Goal: Check status: Check status

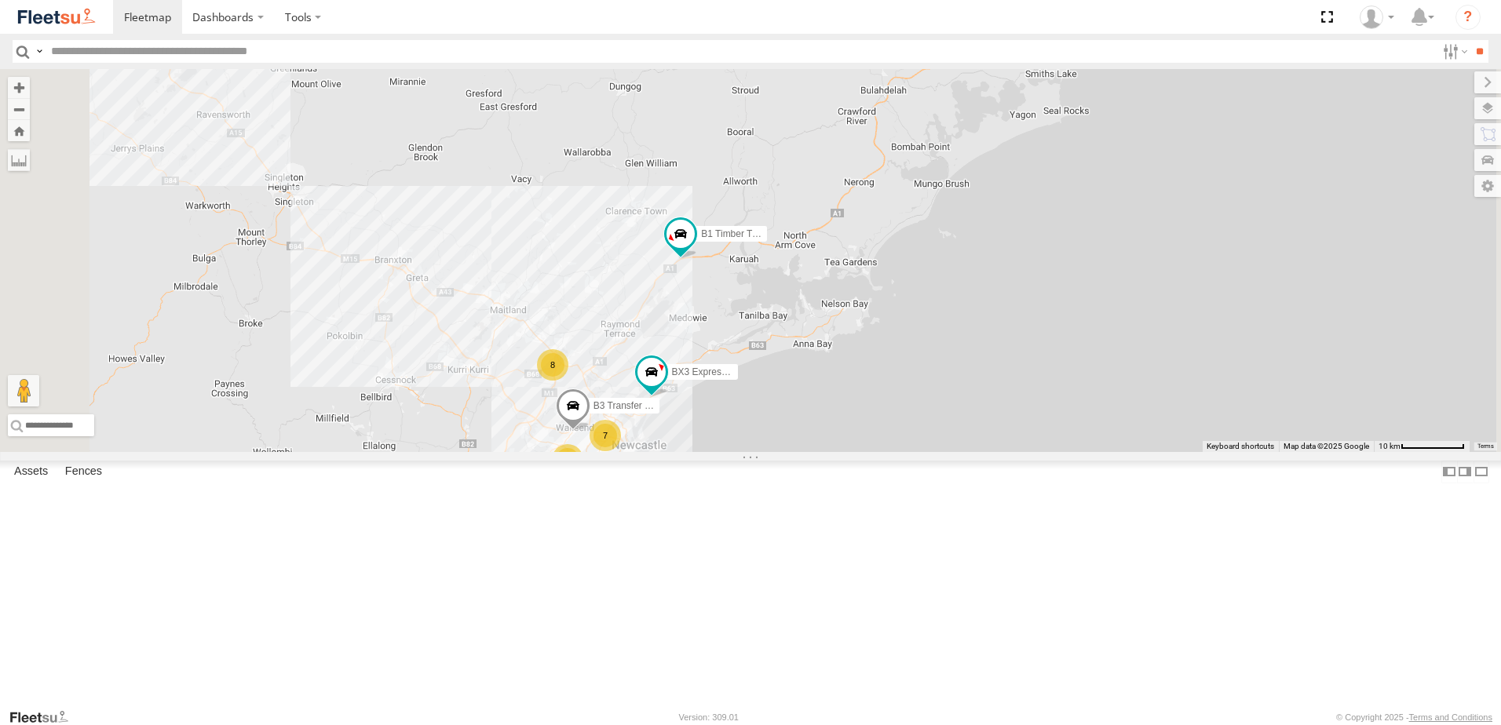
select select "**********"
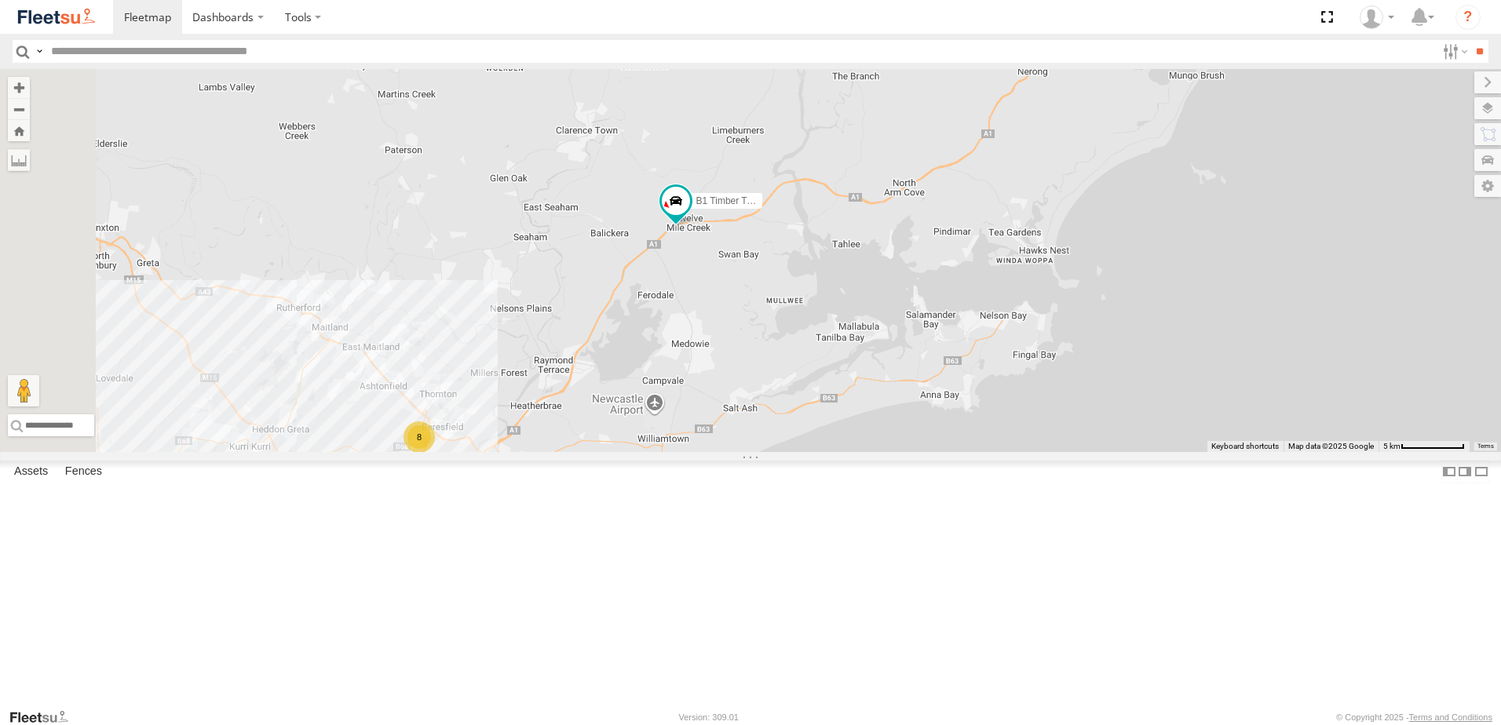
drag, startPoint x: 832, startPoint y: 473, endPoint x: 861, endPoint y: 437, distance: 45.7
click at [861, 438] on div "B3 Transfer Truck BX3 Express Ute B1 Timber Truck 8 7" at bounding box center [750, 260] width 1501 height 383
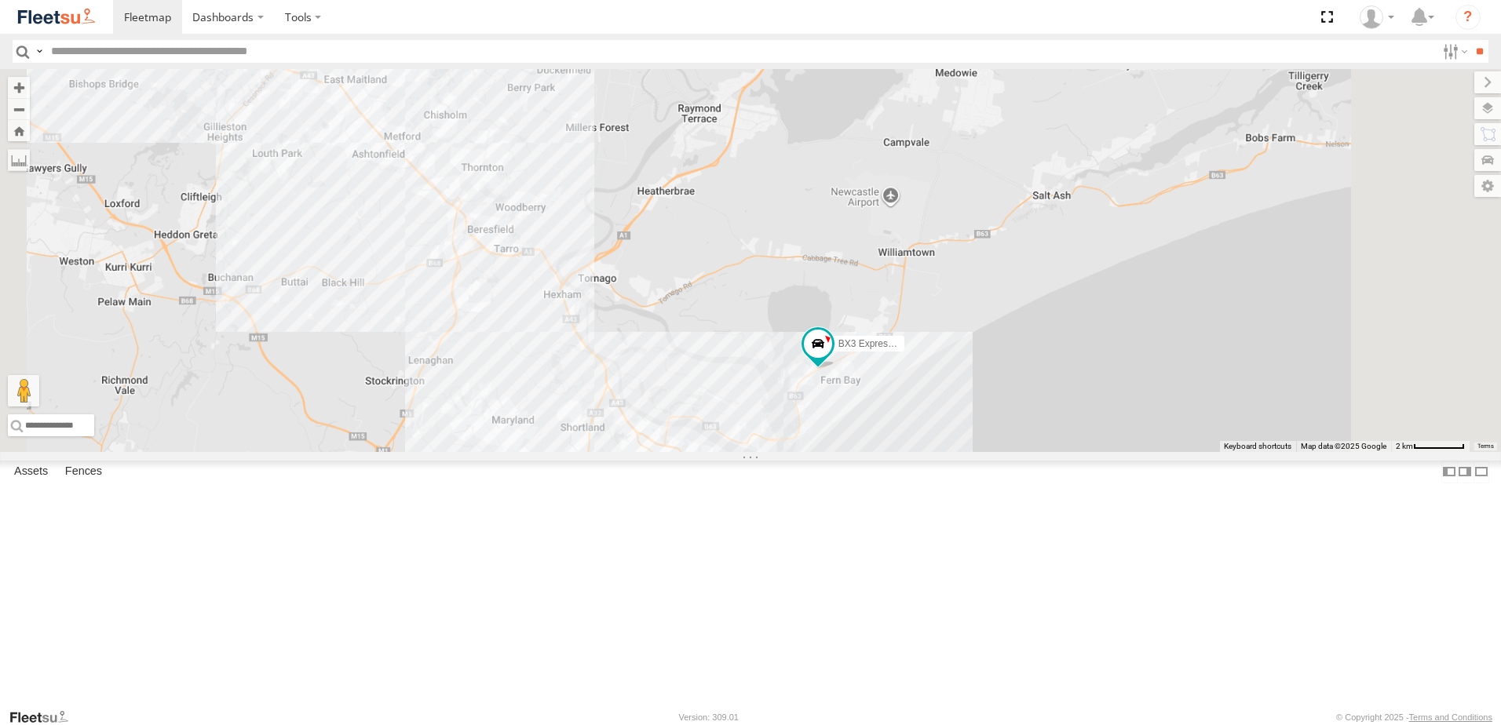
drag, startPoint x: 765, startPoint y: 556, endPoint x: 816, endPoint y: 486, distance: 86.5
click at [816, 452] on div "B3 Transfer Truck BX3 Express Ute B1 Timber Truck" at bounding box center [750, 260] width 1501 height 383
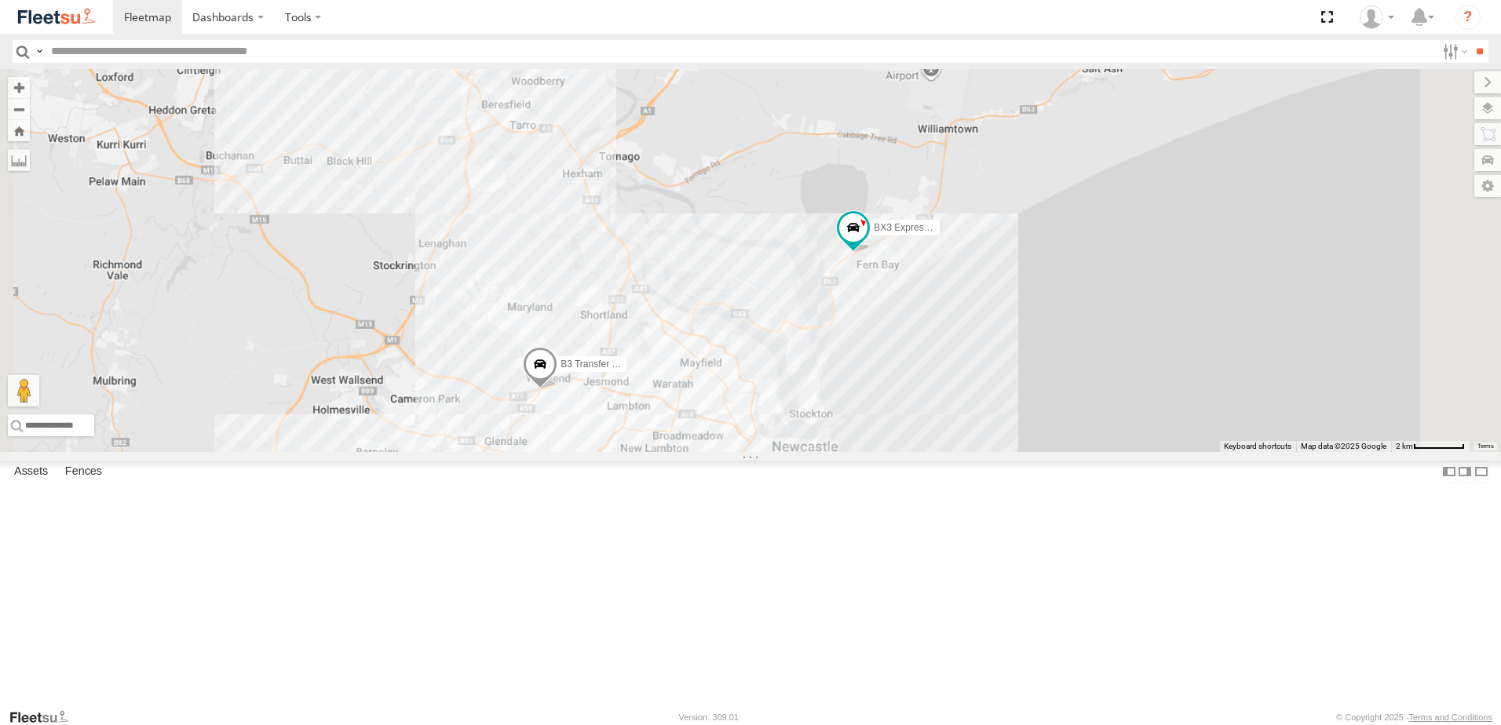
drag, startPoint x: 733, startPoint y: 500, endPoint x: 736, endPoint y: 379, distance: 120.9
click at [736, 379] on div "B3 Transfer Truck BX3 Express Ute B1 Timber Truck" at bounding box center [750, 260] width 1501 height 383
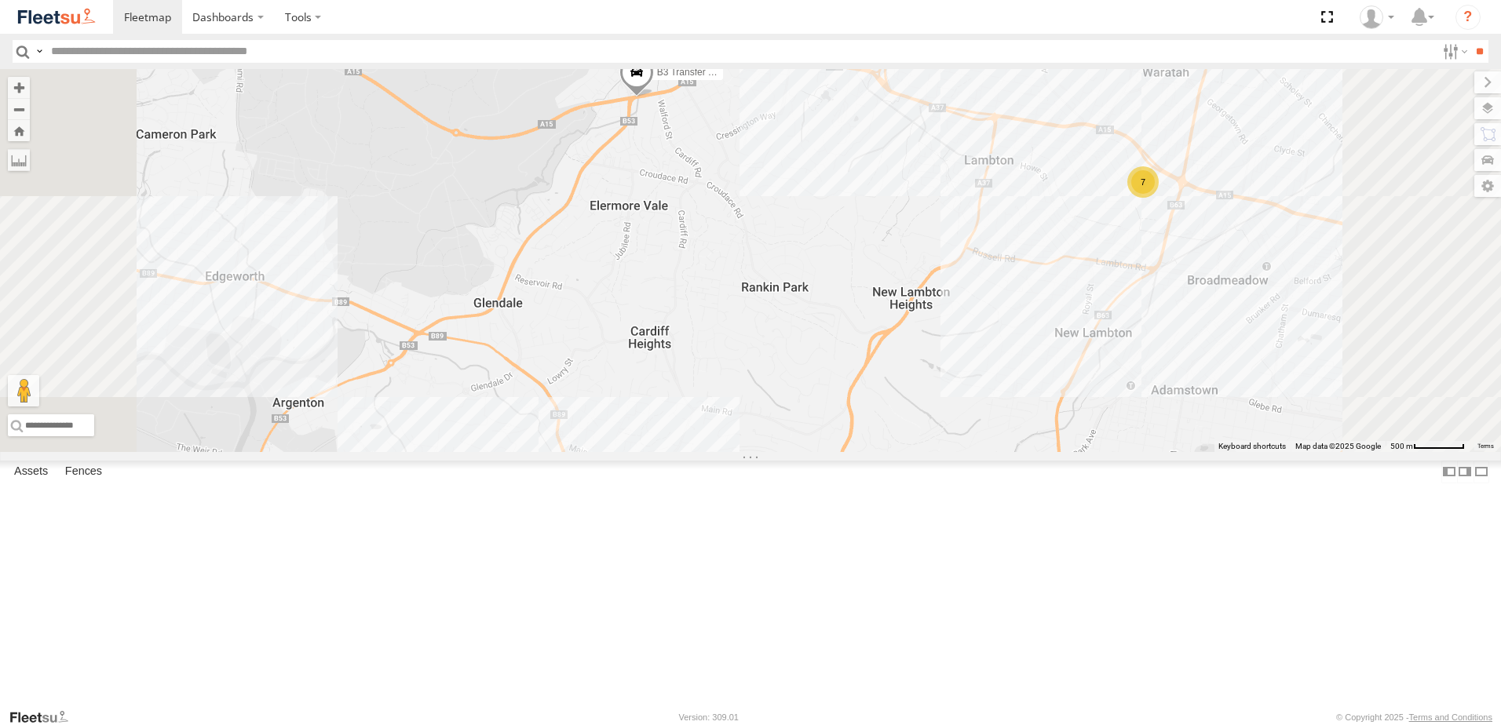
drag, startPoint x: 746, startPoint y: 331, endPoint x: 846, endPoint y: 368, distance: 106.3
click at [846, 368] on div "B3 Transfer Truck BX3 Express Ute B1 Timber Truck 7 10" at bounding box center [750, 260] width 1501 height 383
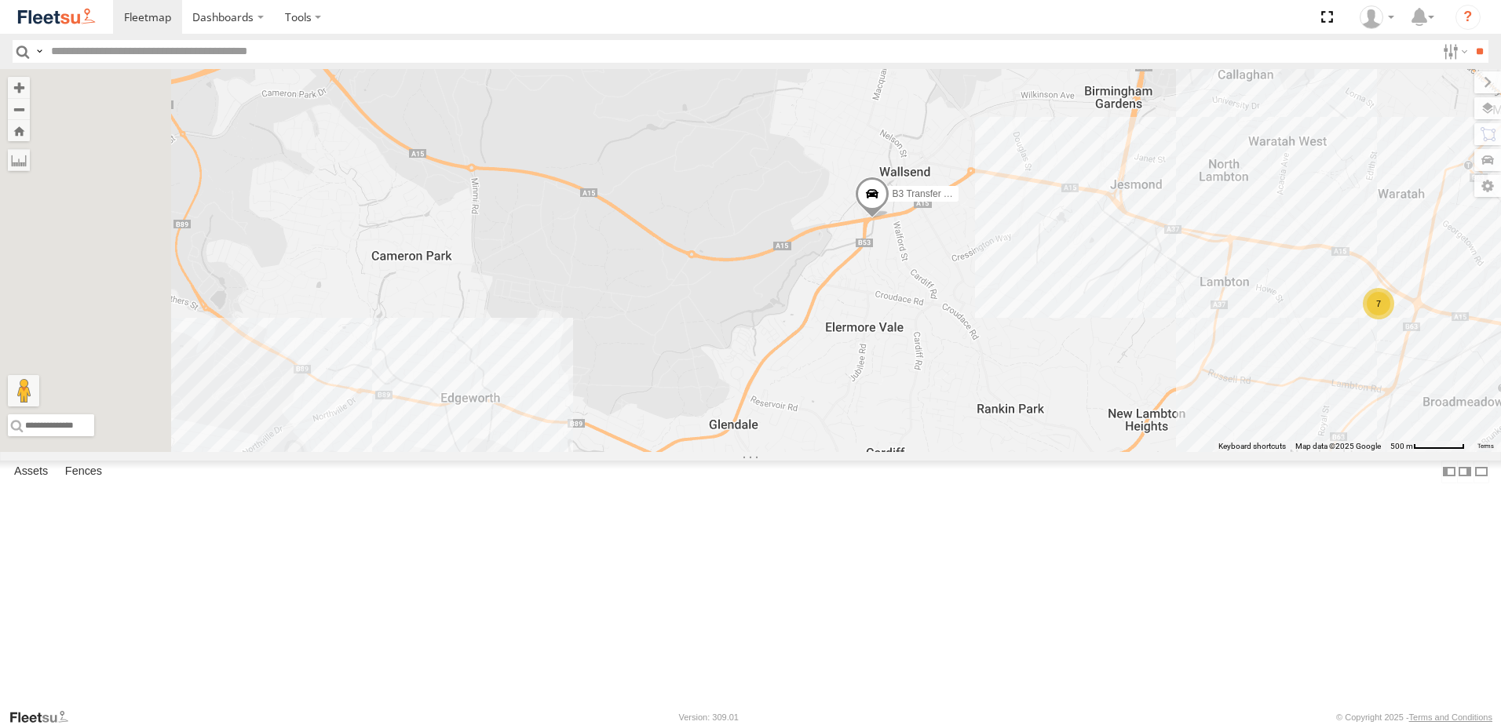
drag, startPoint x: 973, startPoint y: 521, endPoint x: 1141, endPoint y: 550, distance: 170.5
click at [1145, 452] on div "B3 Transfer Truck BX3 Express Ute B1 Timber Truck 7 10" at bounding box center [750, 260] width 1501 height 383
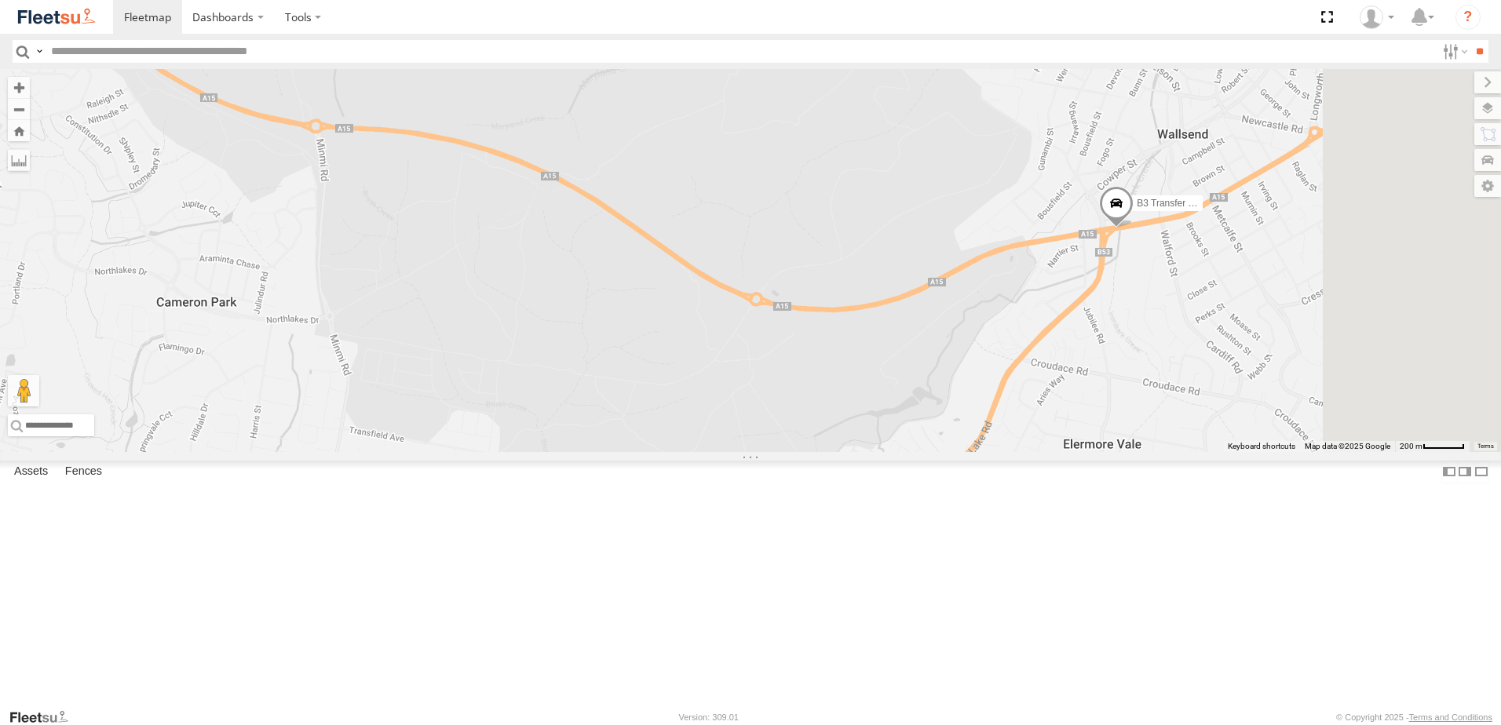
drag, startPoint x: 952, startPoint y: 355, endPoint x: 723, endPoint y: 308, distance: 234.0
click at [723, 308] on div "B3 Transfer Truck BX3 Express Ute B1 Timber Truck" at bounding box center [750, 260] width 1501 height 383
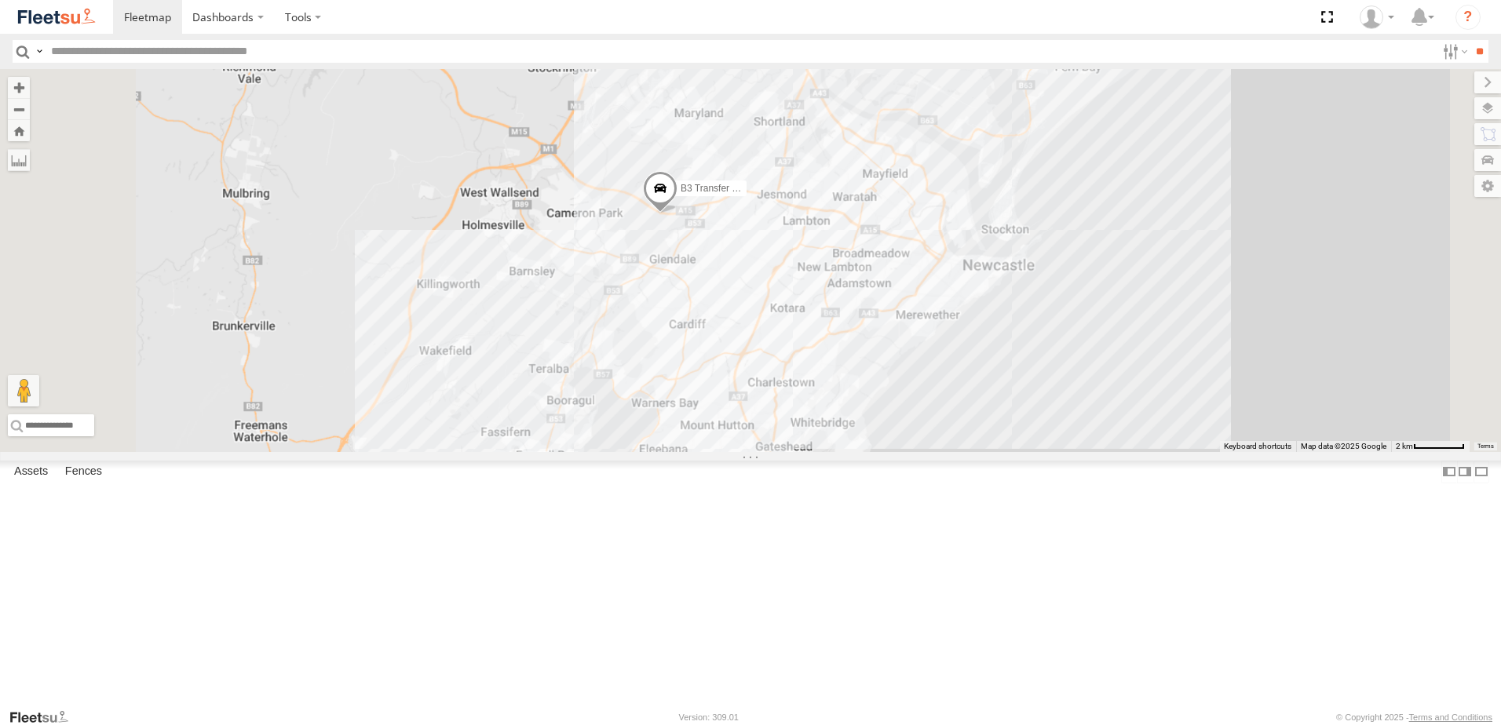
drag, startPoint x: 885, startPoint y: 378, endPoint x: 879, endPoint y: 445, distance: 67.7
click at [879, 445] on div "B3 Transfer Truck BX3 Express Ute B1 Timber Truck" at bounding box center [750, 260] width 1501 height 383
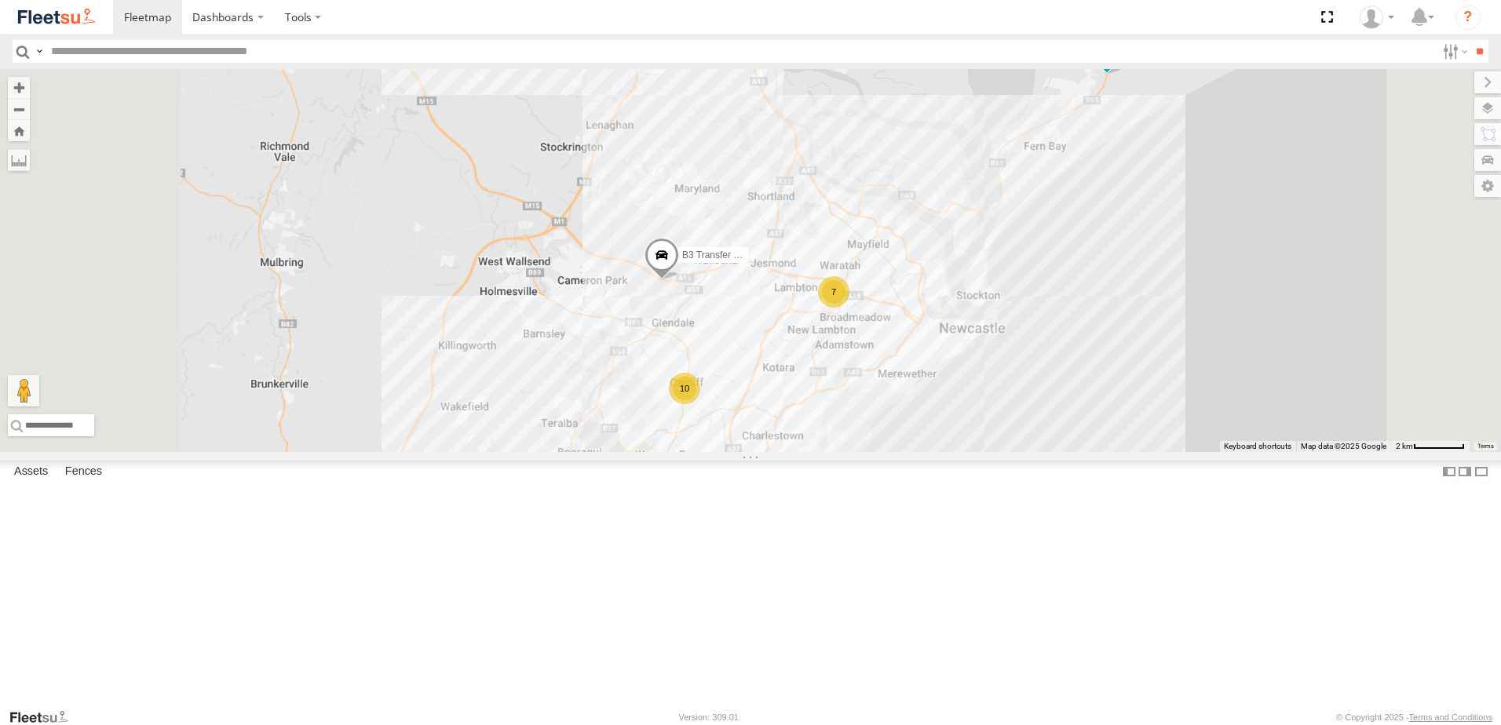
drag, startPoint x: 894, startPoint y: 301, endPoint x: 894, endPoint y: 339, distance: 38.5
click at [894, 339] on div "B3 Transfer Truck BX3 Express Ute B1 Timber Truck 8 7 10" at bounding box center [750, 260] width 1501 height 383
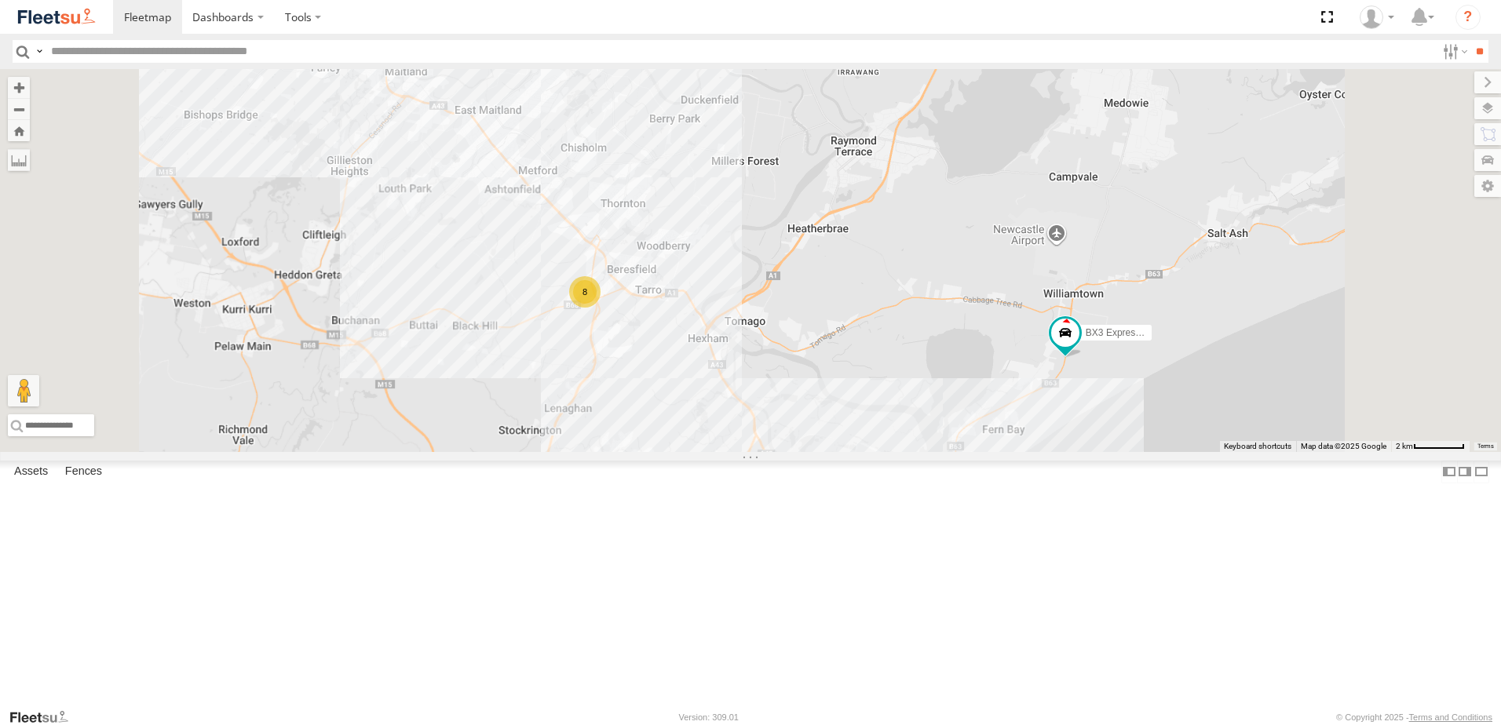
drag, startPoint x: 926, startPoint y: 349, endPoint x: 881, endPoint y: 450, distance: 110.0
click at [881, 450] on div "B3 Transfer Truck BX3 Express Ute B1 Timber Truck 8 7 10" at bounding box center [750, 260] width 1501 height 383
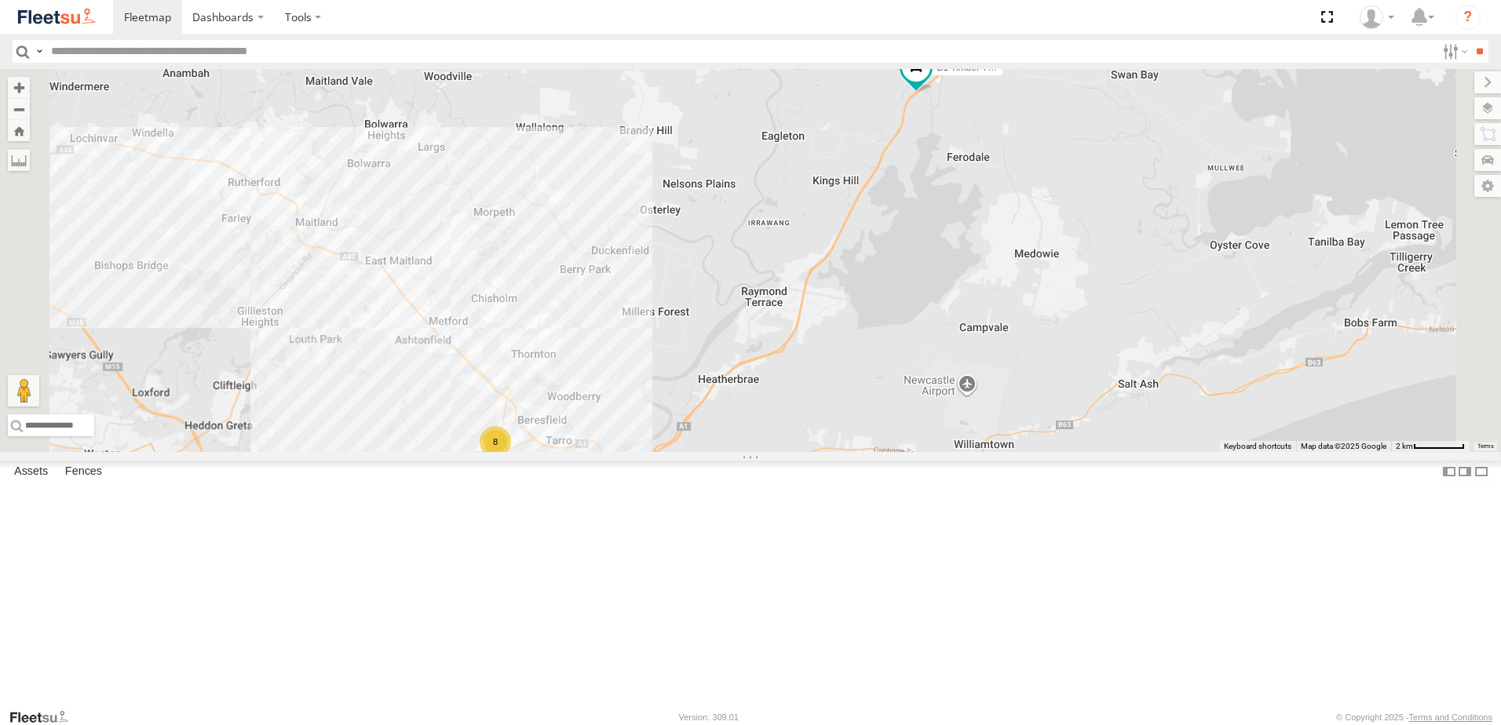
drag, startPoint x: 988, startPoint y: 315, endPoint x: 904, endPoint y: 464, distance: 171.2
click at [904, 452] on div "B3 Transfer Truck BX3 Express Ute B1 Timber Truck 8 7 10" at bounding box center [750, 260] width 1501 height 383
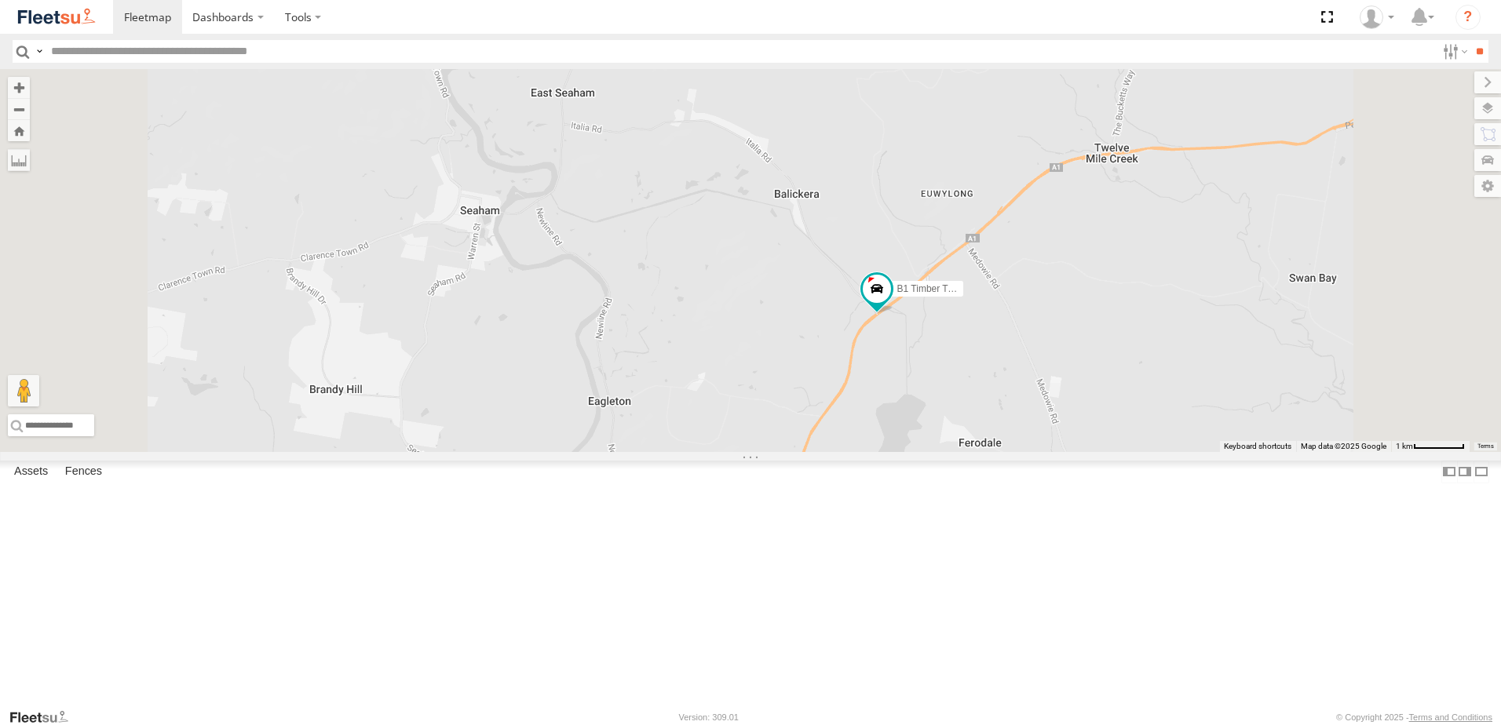
drag, startPoint x: 1025, startPoint y: 316, endPoint x: 1022, endPoint y: 474, distance: 158.6
click at [1022, 452] on div "B3 Transfer Truck BX3 Express Ute B1 Timber Truck" at bounding box center [750, 260] width 1501 height 383
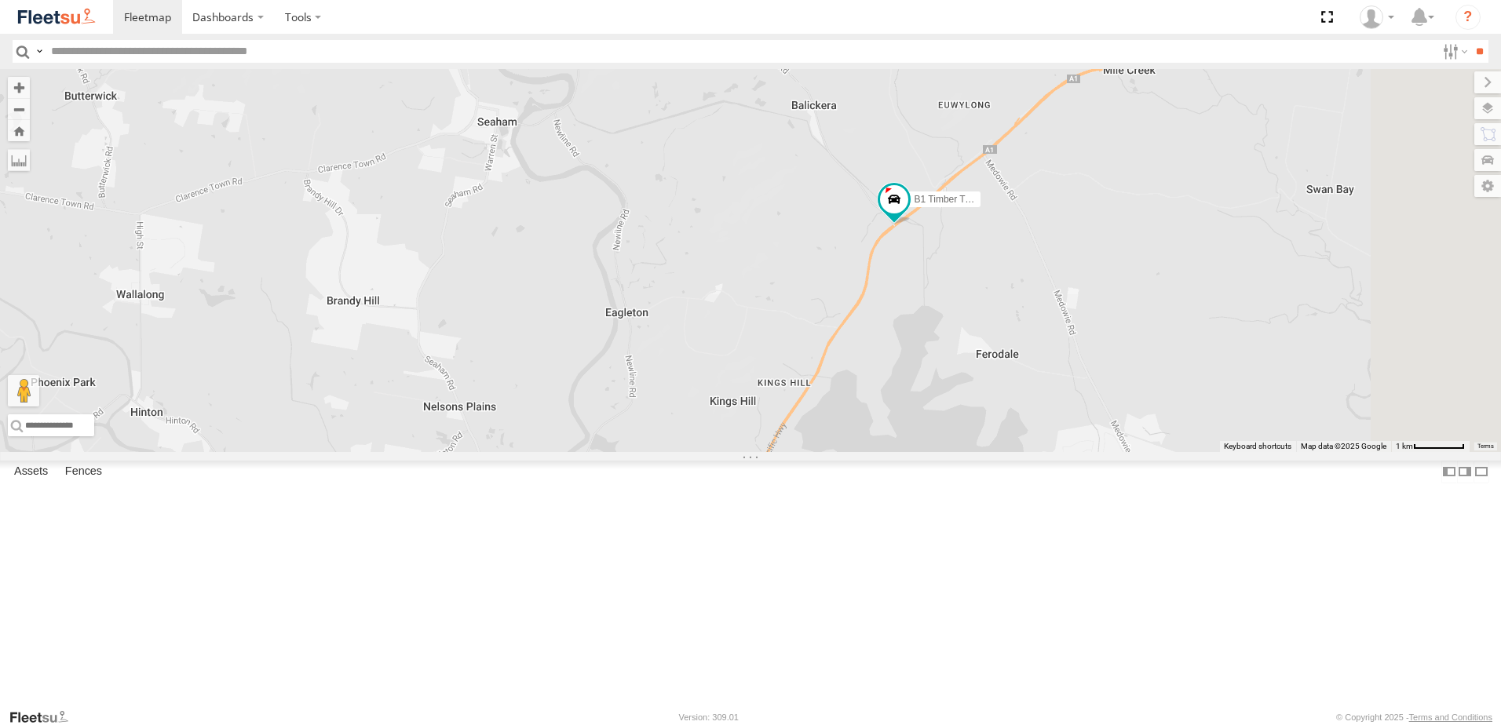
drag, startPoint x: 1005, startPoint y: 462, endPoint x: 1022, endPoint y: 374, distance: 90.4
click at [1022, 374] on div "B3 Transfer Truck BX3 Express Ute B1 Timber Truck" at bounding box center [750, 260] width 1501 height 383
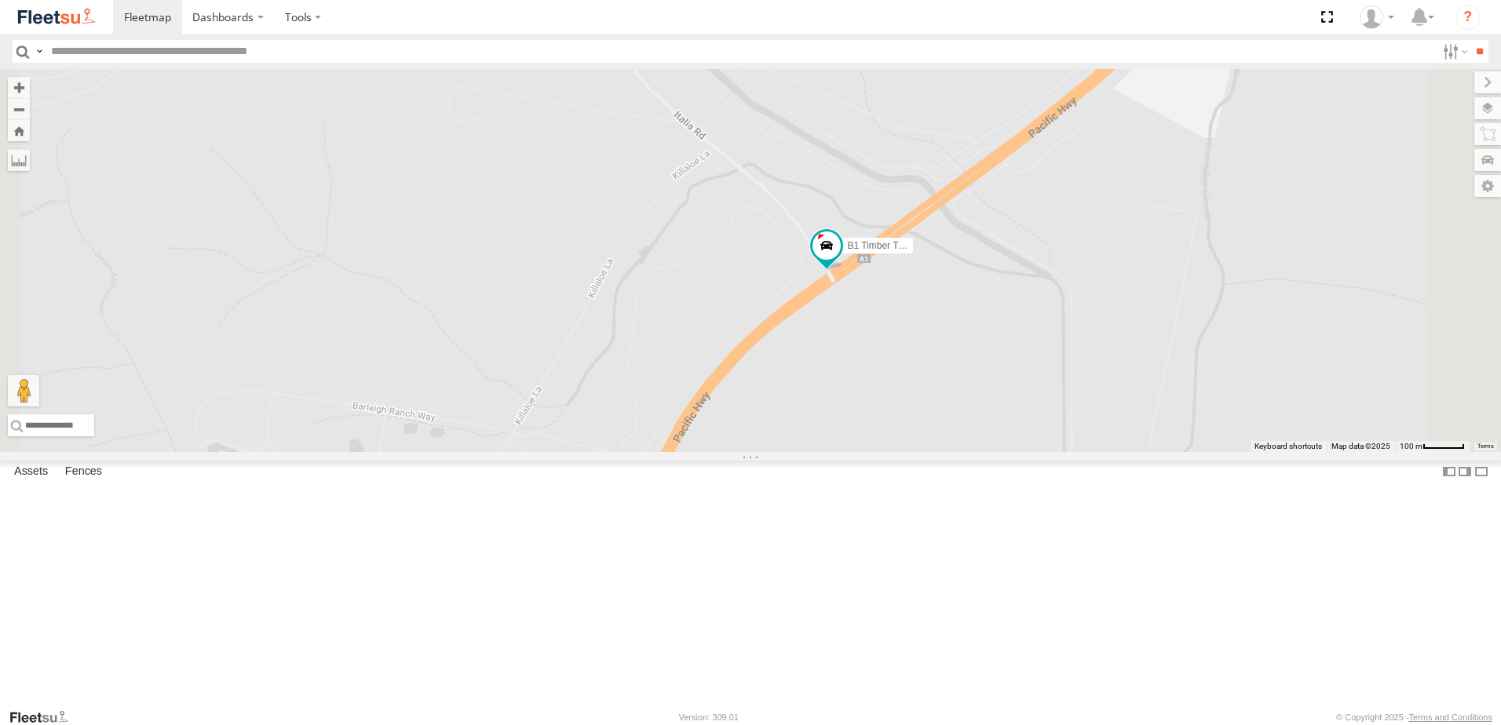
drag, startPoint x: 1051, startPoint y: 331, endPoint x: 1202, endPoint y: 513, distance: 237.0
click at [1202, 452] on div "B3 Transfer Truck BX3 Express Ute B1 Timber Truck" at bounding box center [750, 260] width 1501 height 383
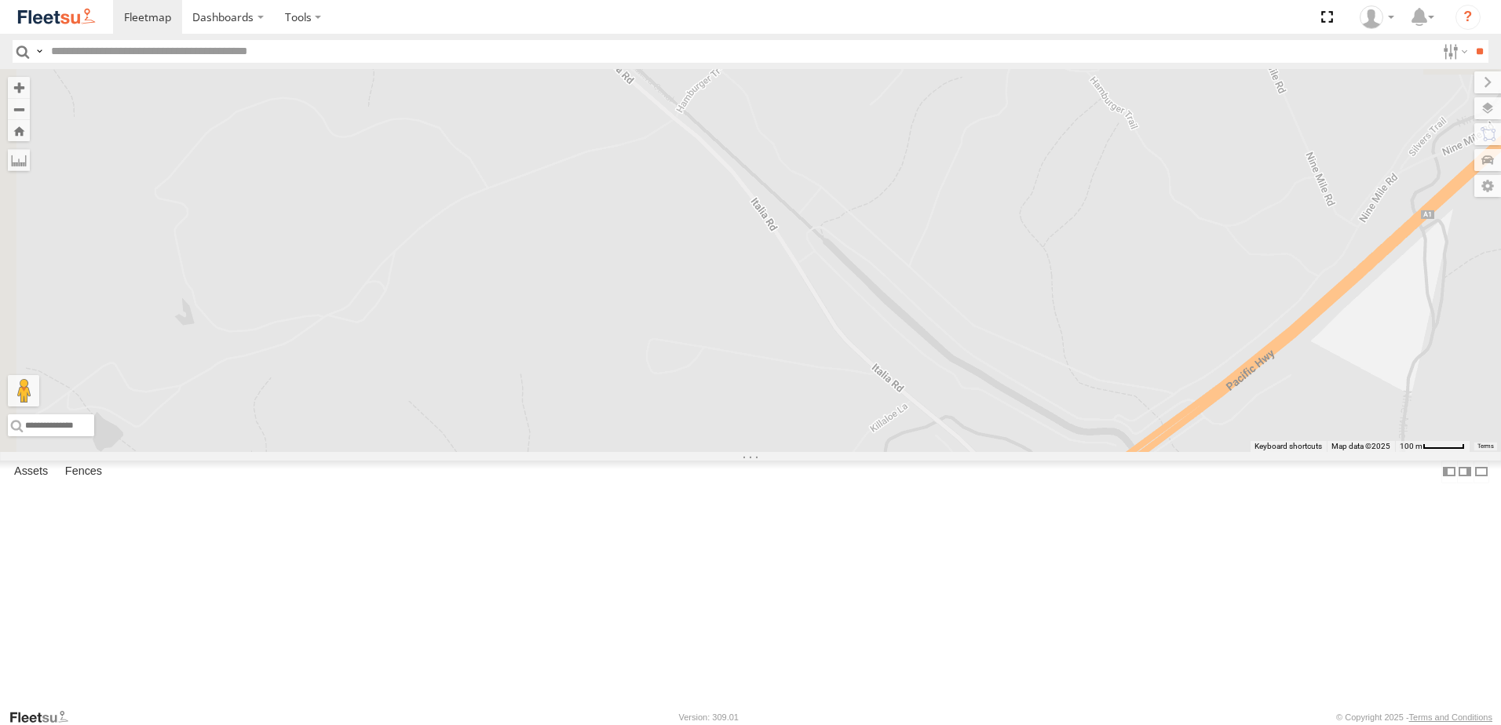
drag, startPoint x: 1114, startPoint y: 474, endPoint x: 1221, endPoint y: 590, distance: 157.2
click at [1221, 452] on div "B3 Transfer Truck BX3 Express Ute B1 Timber Truck" at bounding box center [750, 260] width 1501 height 383
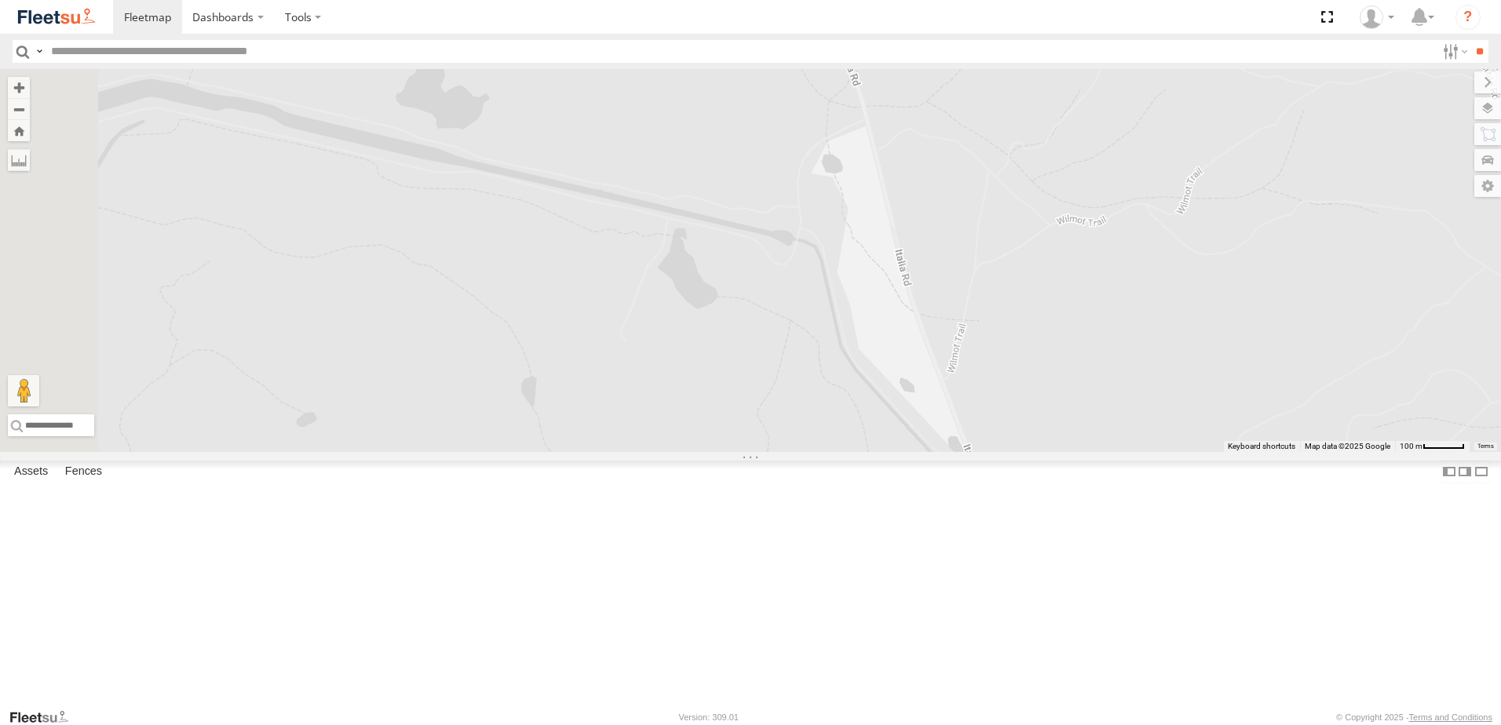
drag, startPoint x: 1036, startPoint y: 491, endPoint x: 1103, endPoint y: 568, distance: 102.4
click at [1103, 452] on div "B3 Transfer Truck BX3 Express Ute B1 Timber Truck" at bounding box center [750, 260] width 1501 height 383
drag, startPoint x: 1066, startPoint y: 451, endPoint x: 1148, endPoint y: 643, distance: 209.0
click at [1148, 452] on div "B3 Transfer Truck BX3 Express Ute B1 Timber Truck" at bounding box center [750, 260] width 1501 height 383
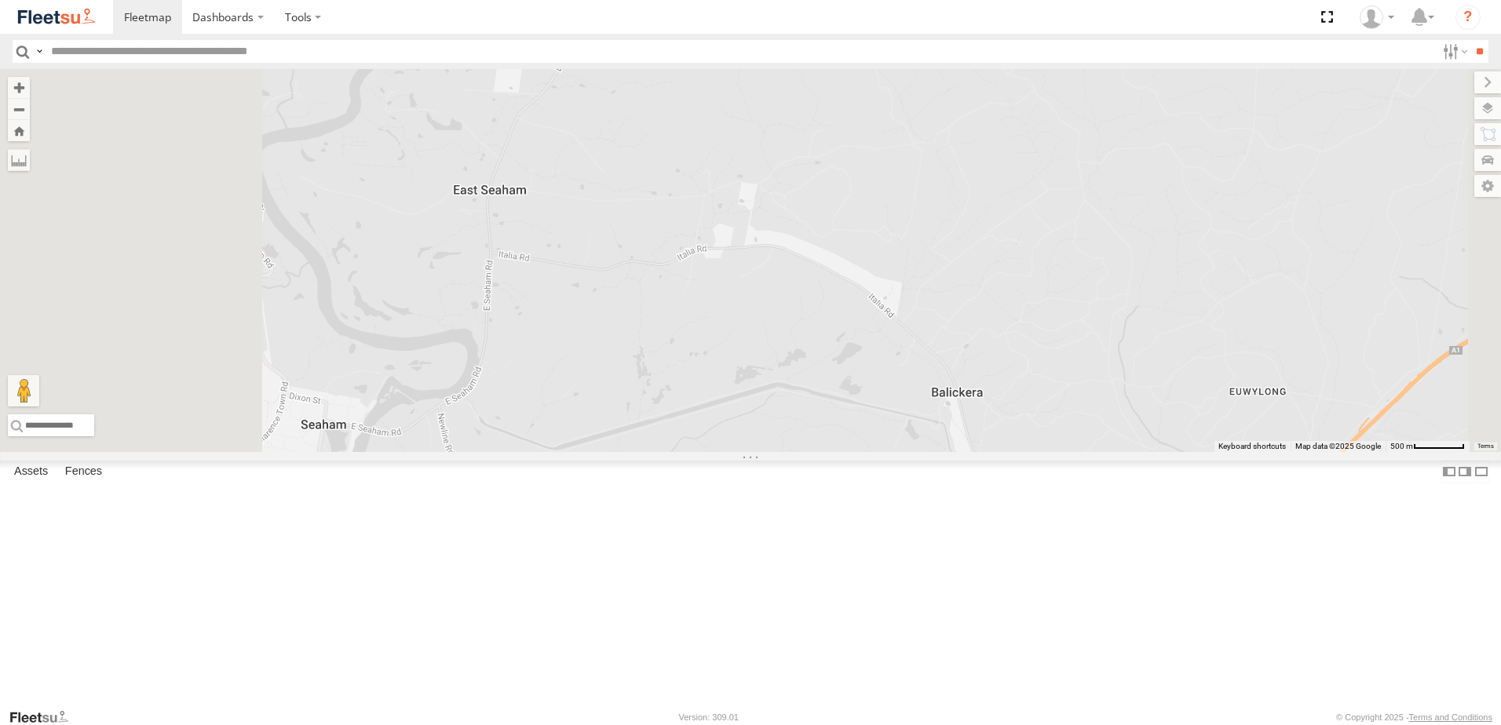
drag, startPoint x: 944, startPoint y: 481, endPoint x: 1110, endPoint y: 464, distance: 166.6
click at [1108, 452] on div "B3 Transfer Truck BX3 Express Ute B1 Timber Truck" at bounding box center [750, 260] width 1501 height 383
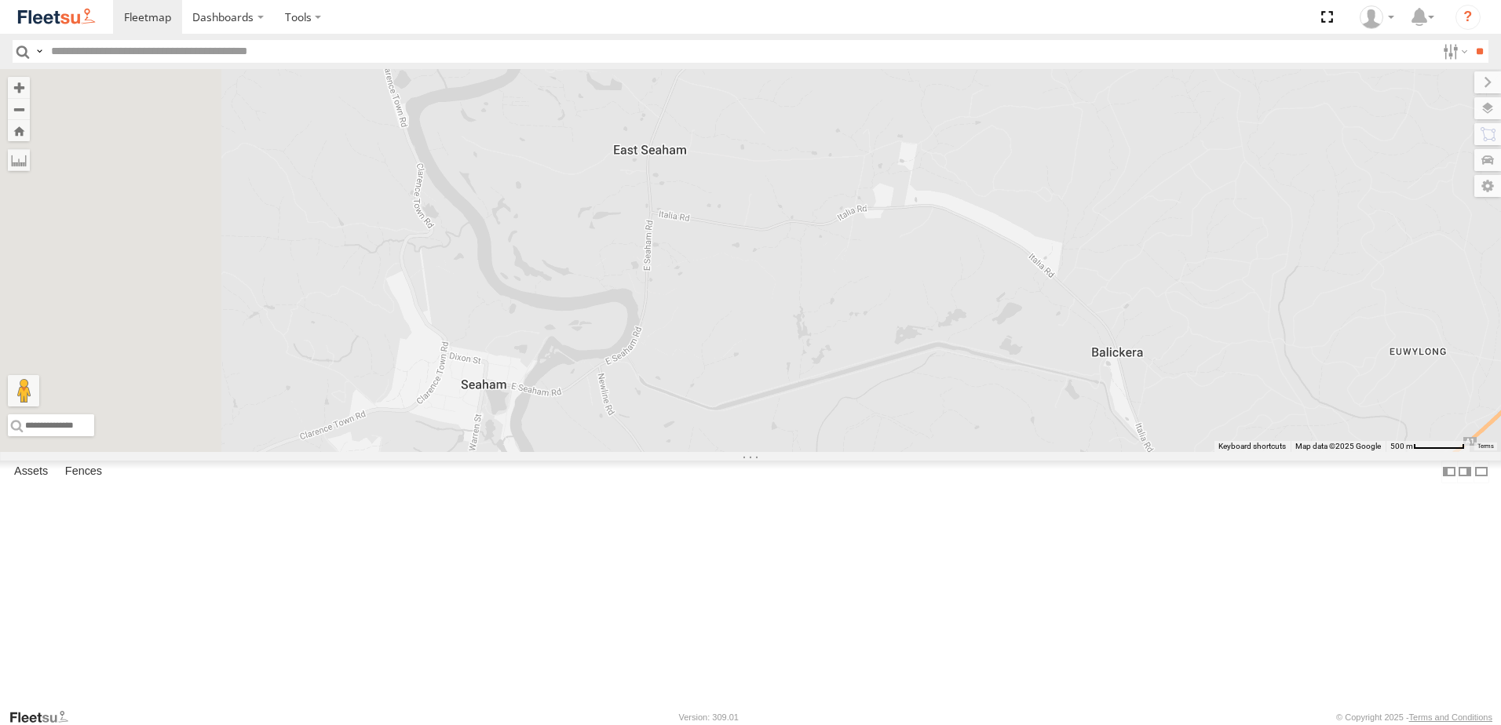
drag, startPoint x: 1002, startPoint y: 490, endPoint x: 1133, endPoint y: 374, distance: 174.7
click at [1133, 374] on div "B3 Transfer Truck BX3 Express Ute B1 Timber Truck" at bounding box center [750, 260] width 1501 height 383
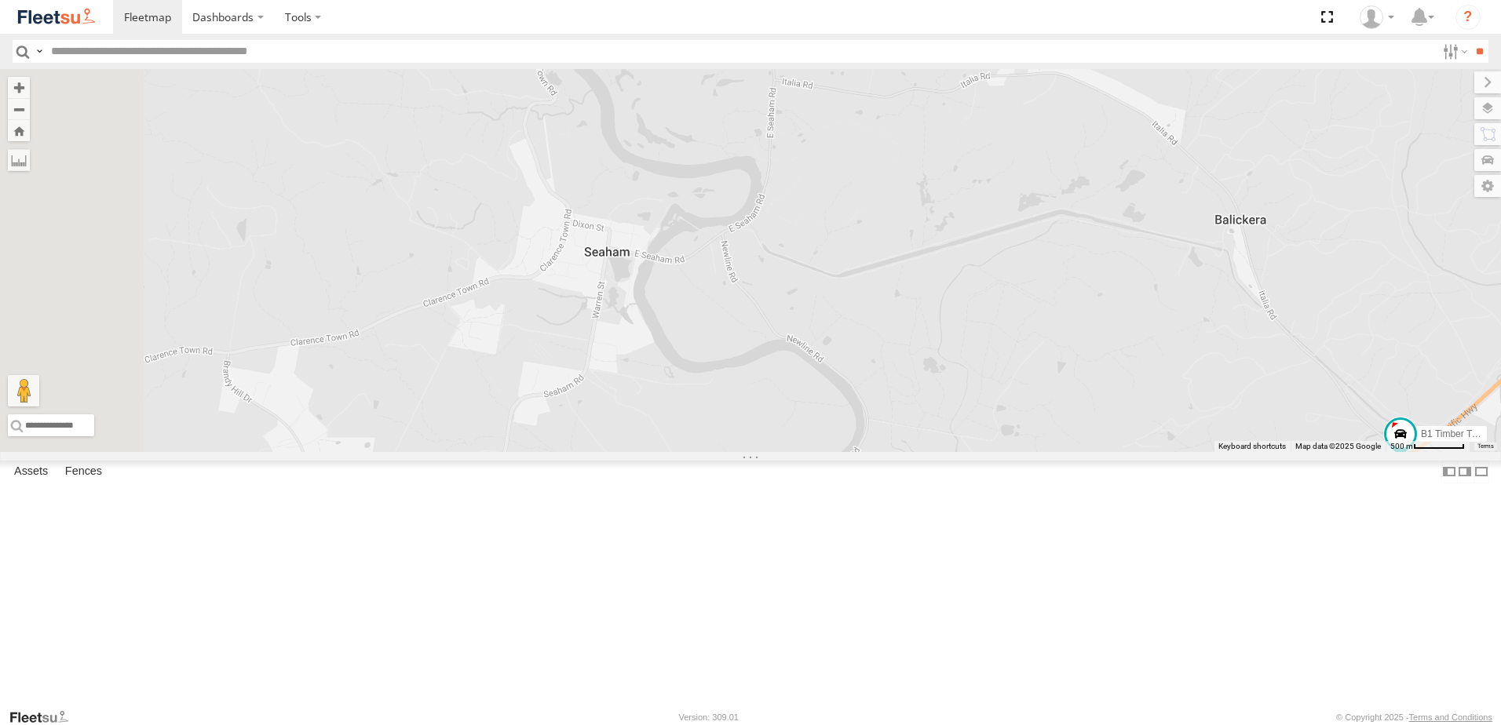
drag, startPoint x: 987, startPoint y: 417, endPoint x: 1219, endPoint y: 267, distance: 276.6
click at [1195, 275] on div "B3 Transfer Truck BX3 Express Ute B1 Timber Truck" at bounding box center [750, 260] width 1501 height 383
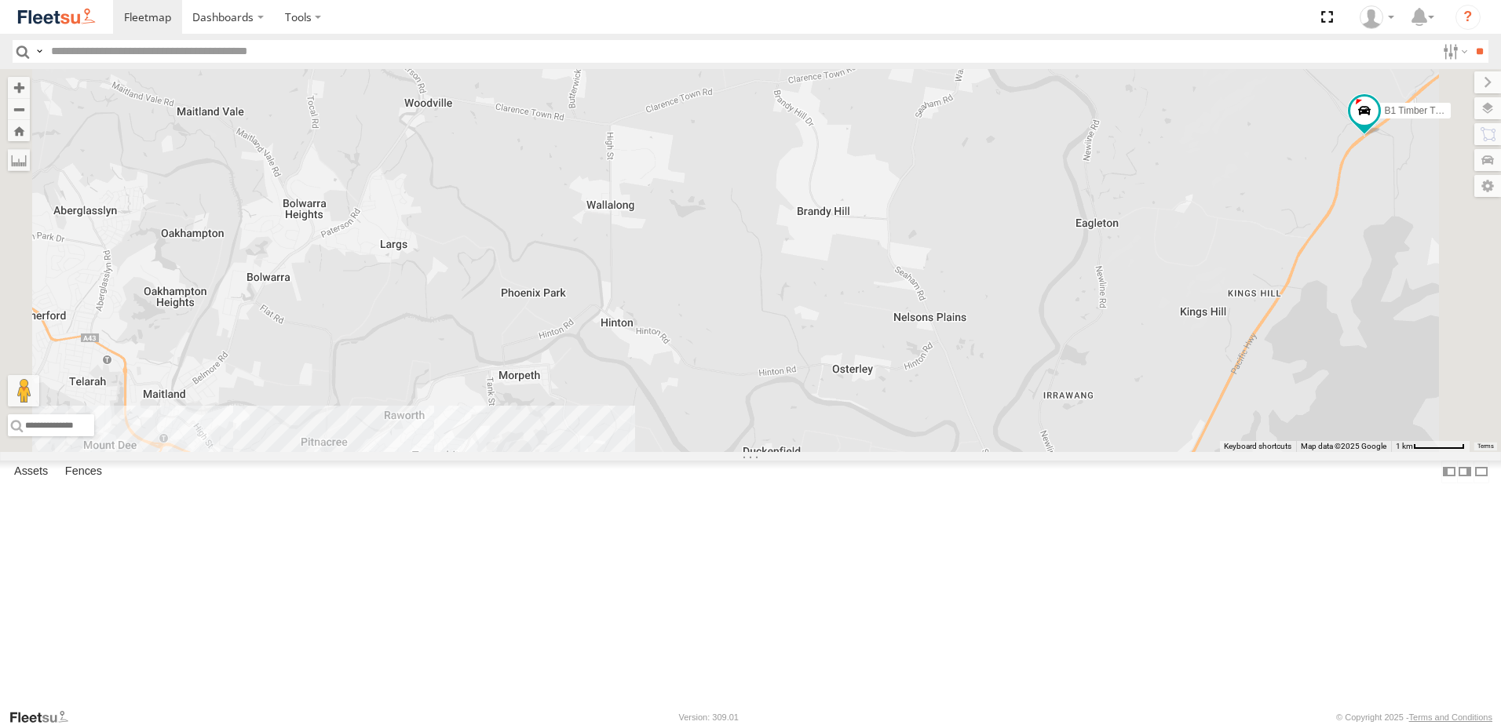
drag, startPoint x: 992, startPoint y: 403, endPoint x: 1047, endPoint y: 302, distance: 114.5
click at [1047, 302] on div "B3 Transfer Truck BX3 Express Ute B1 Timber Truck" at bounding box center [750, 260] width 1501 height 383
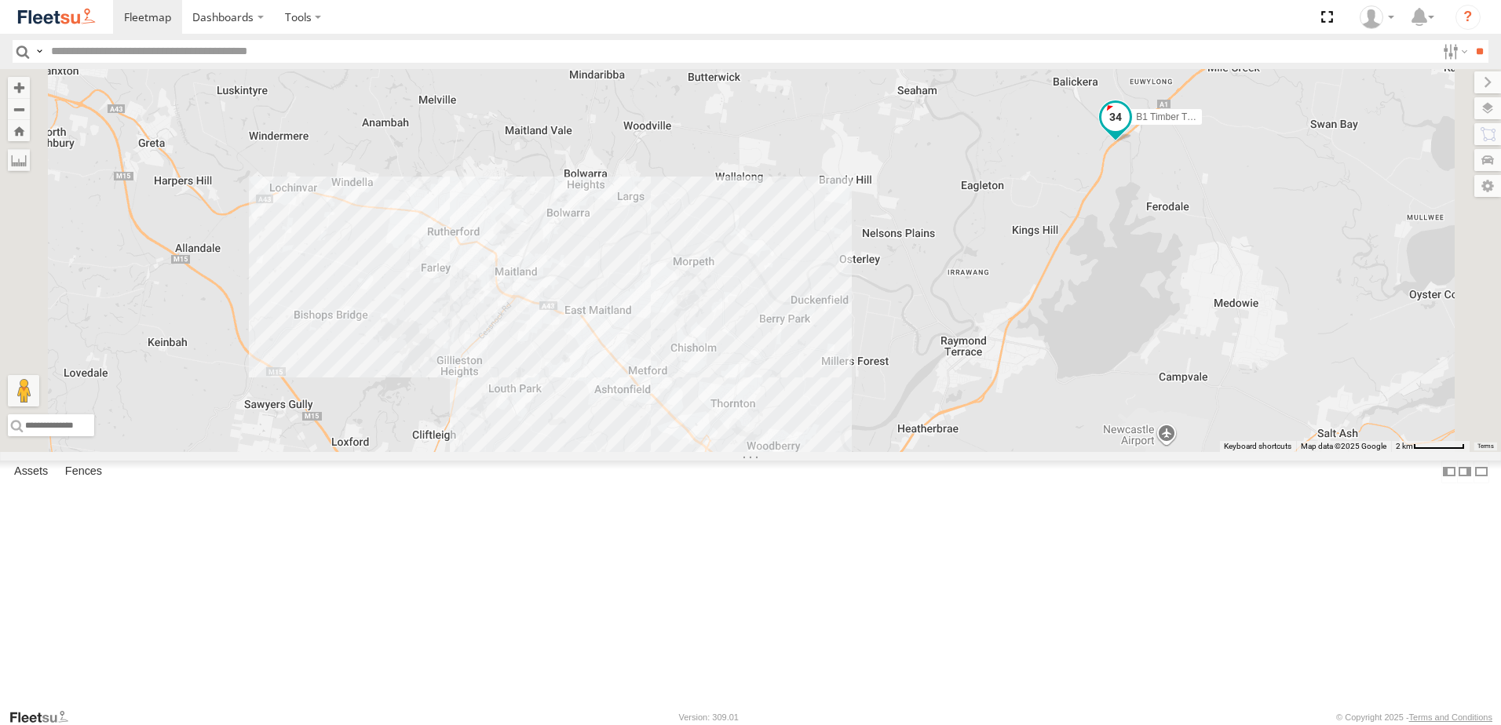
click at [1130, 131] on span at bounding box center [1116, 117] width 28 height 28
click at [1325, 349] on div "B3 Transfer Truck BX3 Express Ute B1 Timber Truck 8 B1 Timber Truck Beresfield …" at bounding box center [750, 260] width 1501 height 383
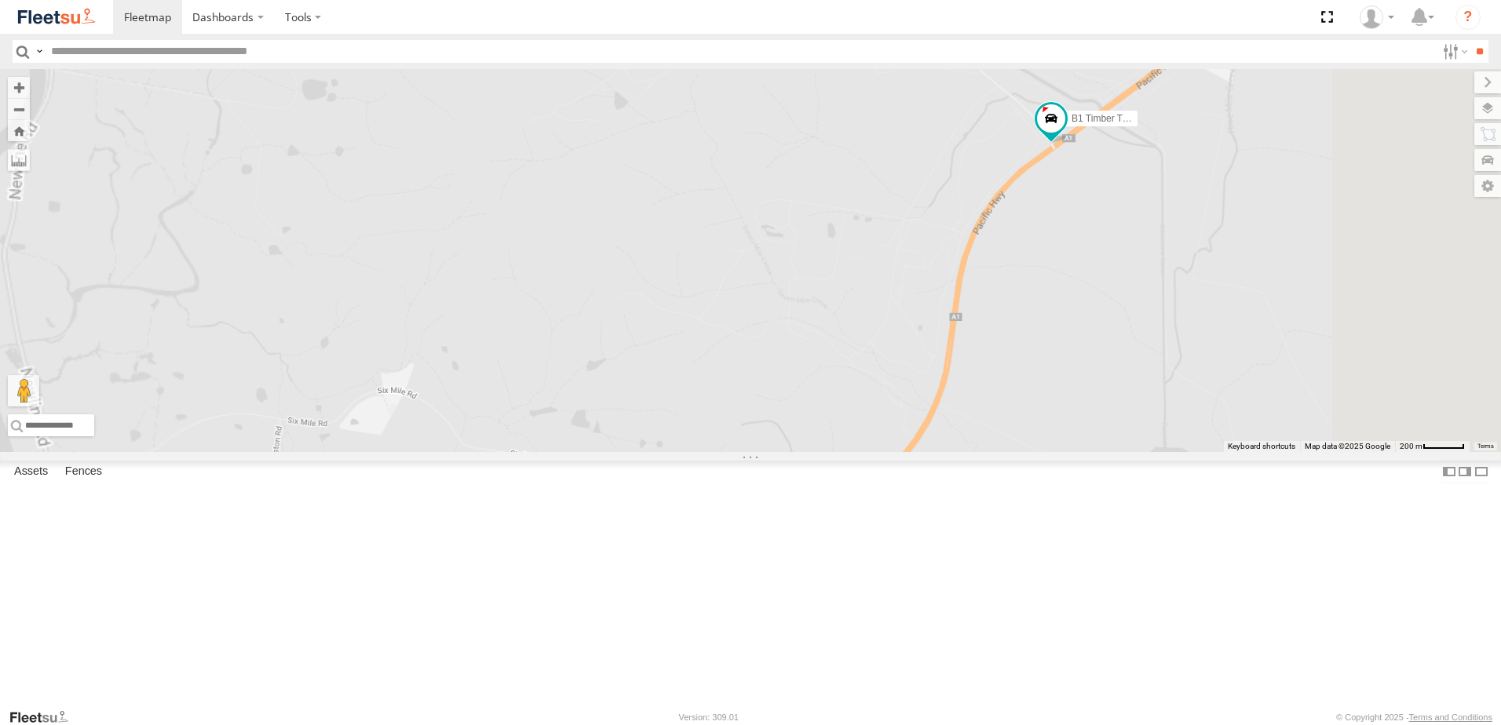
drag, startPoint x: 1276, startPoint y: 279, endPoint x: 1265, endPoint y: 347, distance: 68.4
click at [1270, 351] on div "B3 Transfer Truck BX3 Express Ute B1 Timber Truck" at bounding box center [750, 260] width 1501 height 383
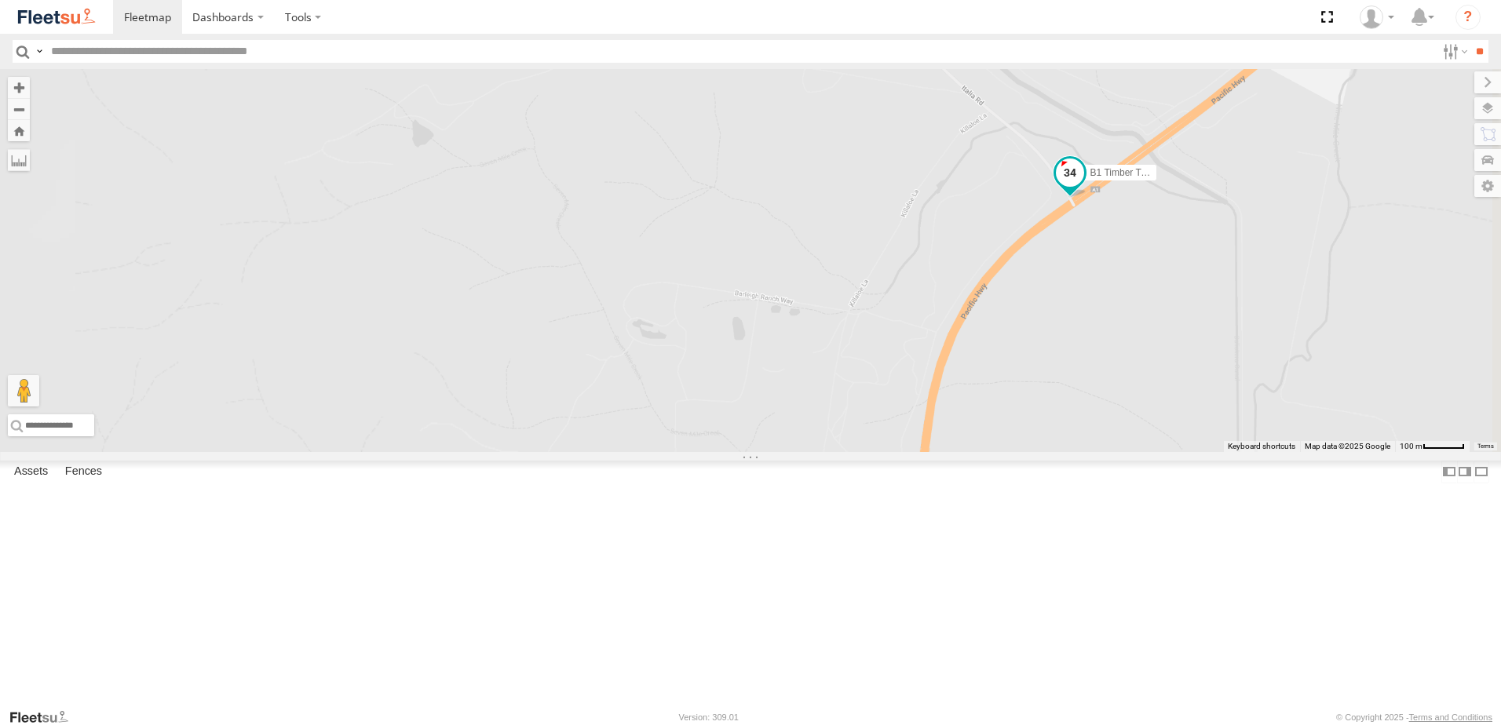
click at [1084, 187] on span at bounding box center [1070, 173] width 28 height 28
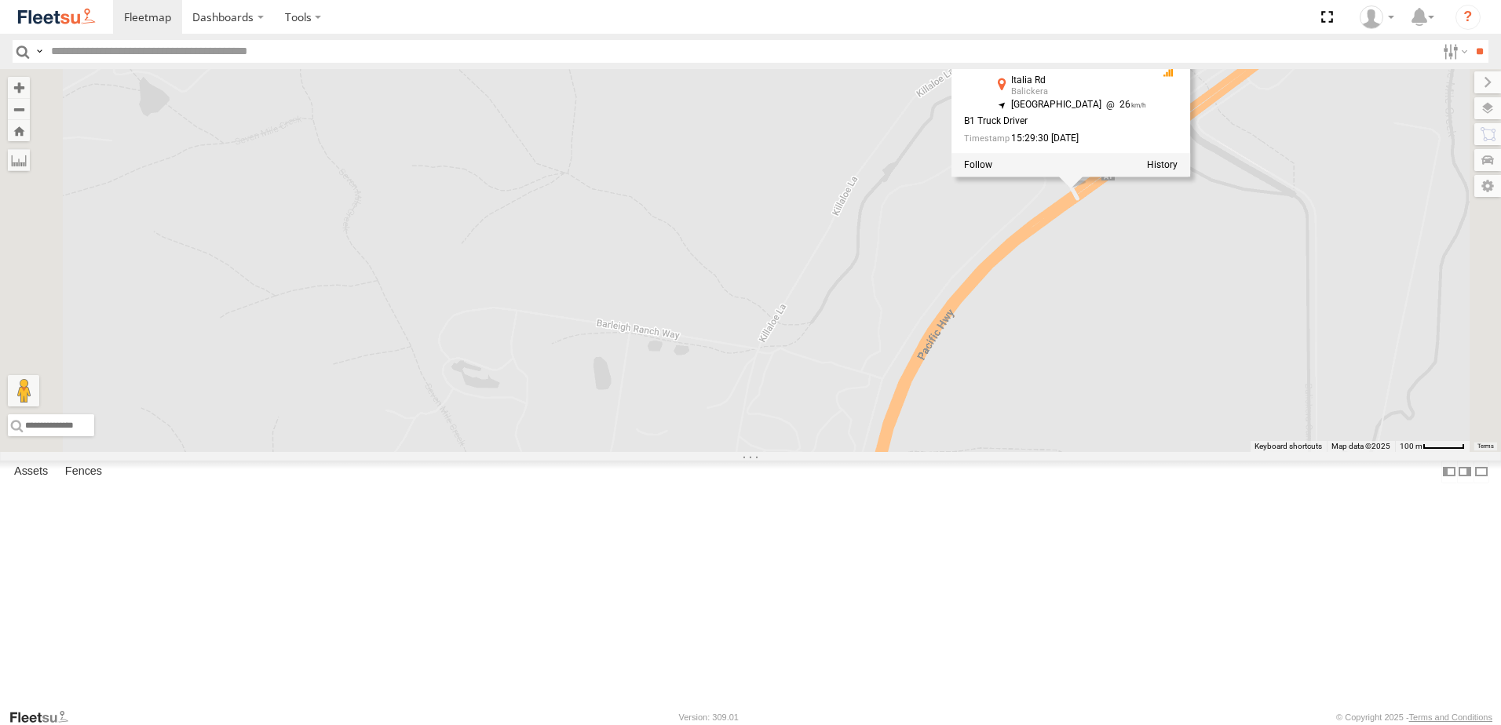
click at [1286, 378] on div "B3 Transfer Truck BX3 Express Ute B1 Timber Truck B1 Timber Truck Beresfield Tr…" at bounding box center [750, 260] width 1501 height 383
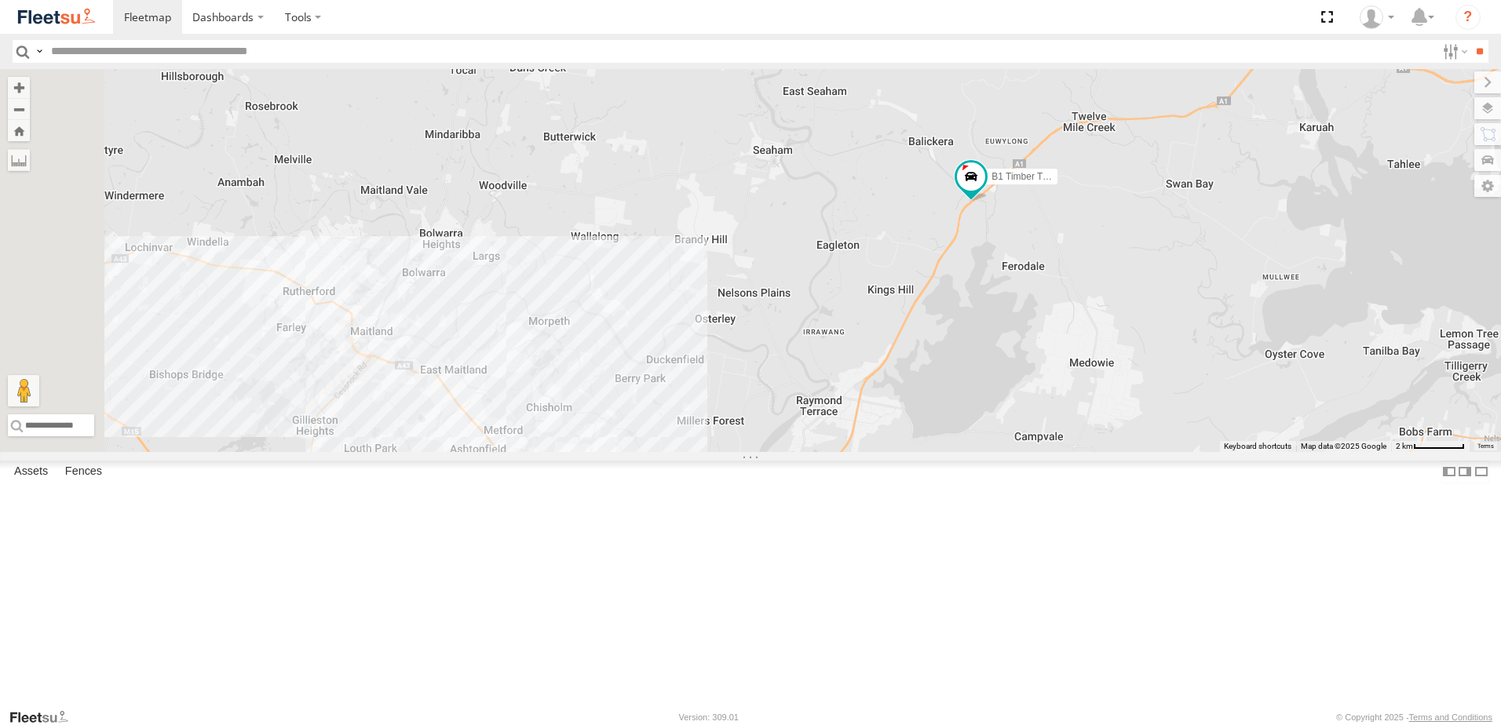
drag, startPoint x: 1171, startPoint y: 400, endPoint x: 1192, endPoint y: 338, distance: 65.5
click at [1192, 338] on div "B1 Timber Truck" at bounding box center [750, 260] width 1501 height 383
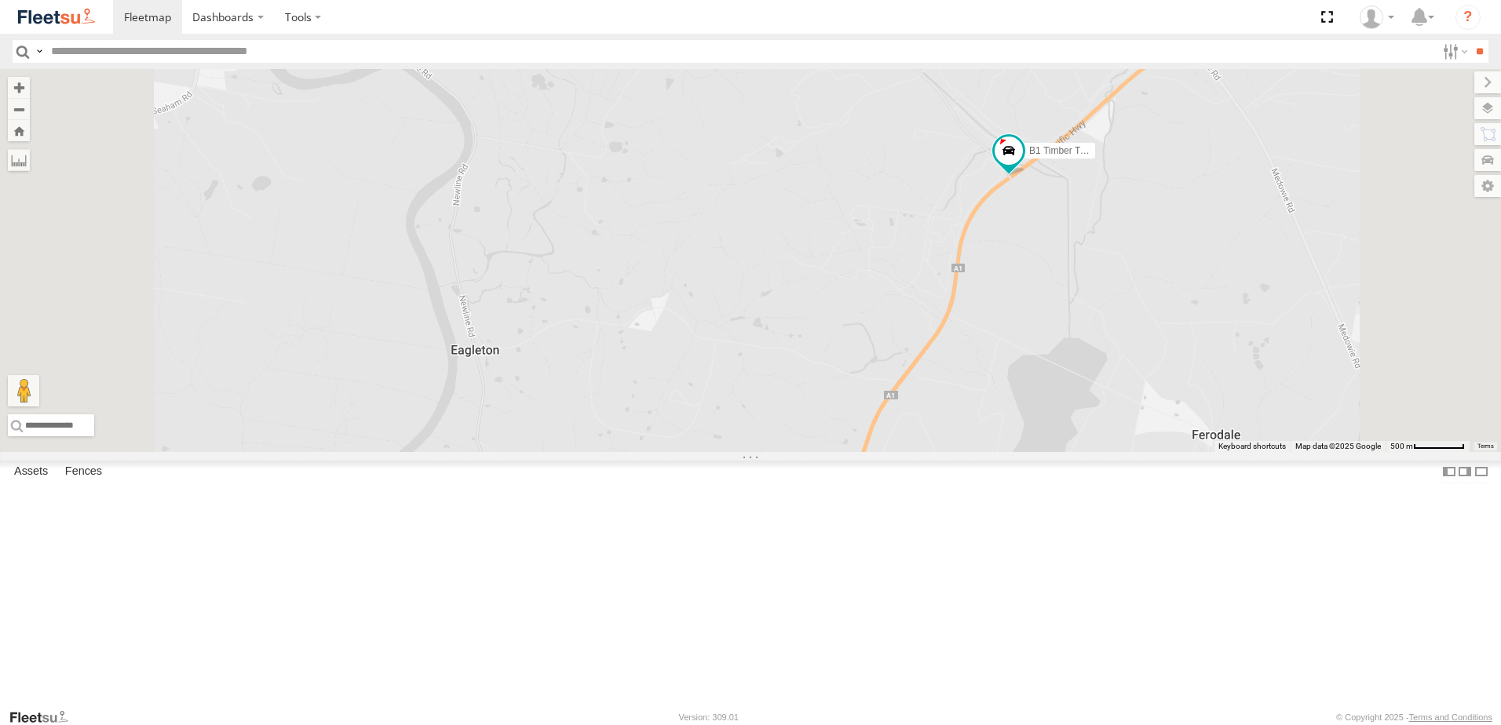
drag, startPoint x: 1196, startPoint y: 252, endPoint x: 1226, endPoint y: 349, distance: 101.8
click at [1226, 349] on div "B1 Timber Truck BX3 Express Ute" at bounding box center [750, 260] width 1501 height 383
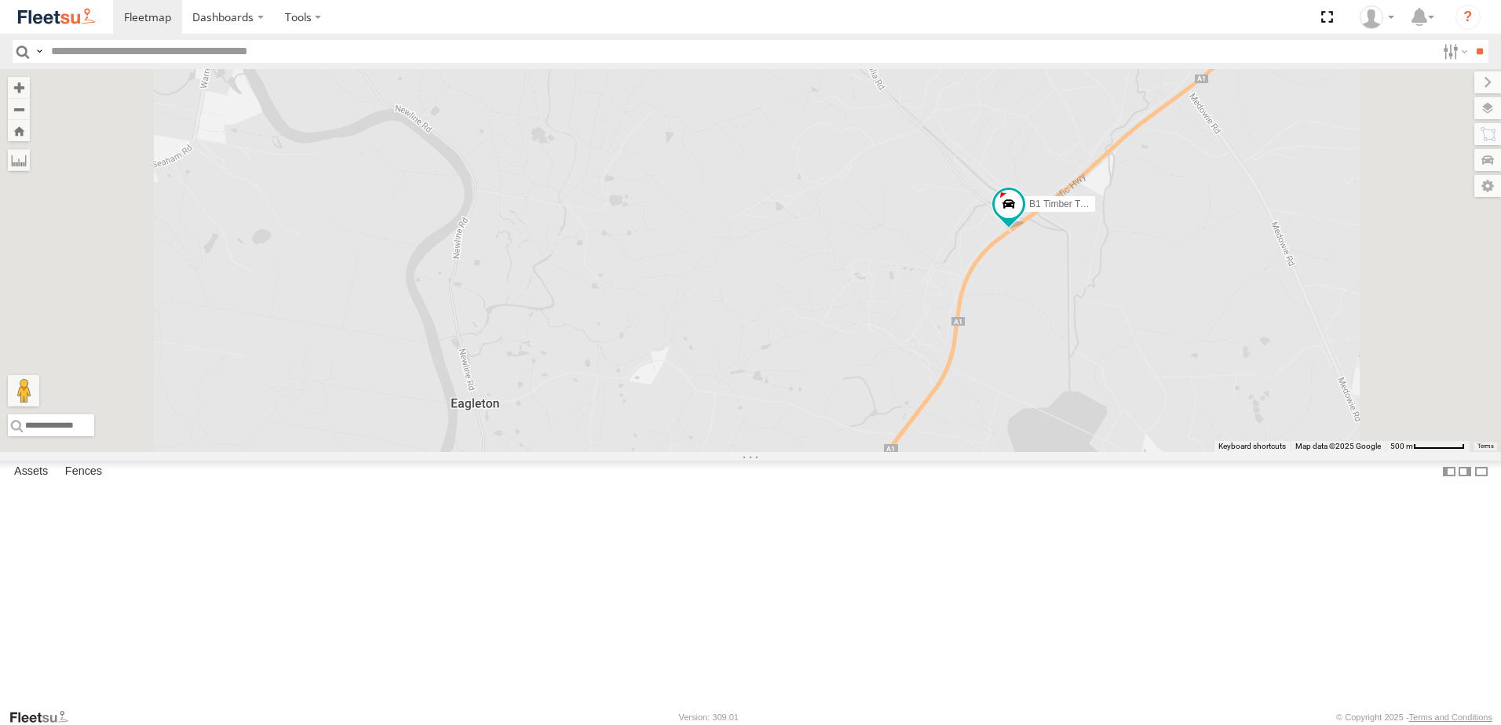
drag, startPoint x: 1136, startPoint y: 388, endPoint x: 1127, endPoint y: 426, distance: 39.6
click at [1127, 426] on div "B1 Timber Truck BX3 Express Ute" at bounding box center [750, 260] width 1501 height 383
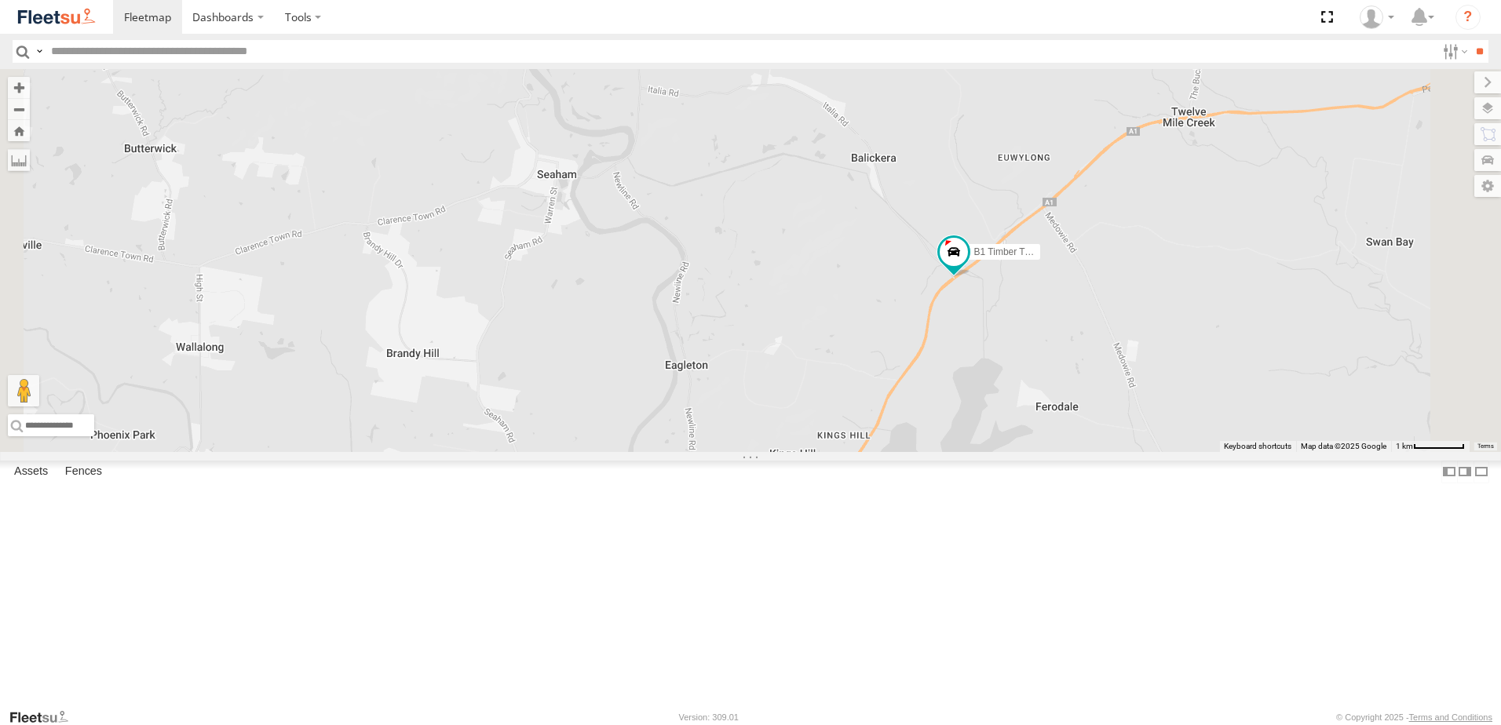
drag, startPoint x: 1058, startPoint y: 429, endPoint x: 1264, endPoint y: 231, distance: 286.5
click at [1265, 229] on div "B1 Timber Truck BX3 Express Ute" at bounding box center [750, 260] width 1501 height 383
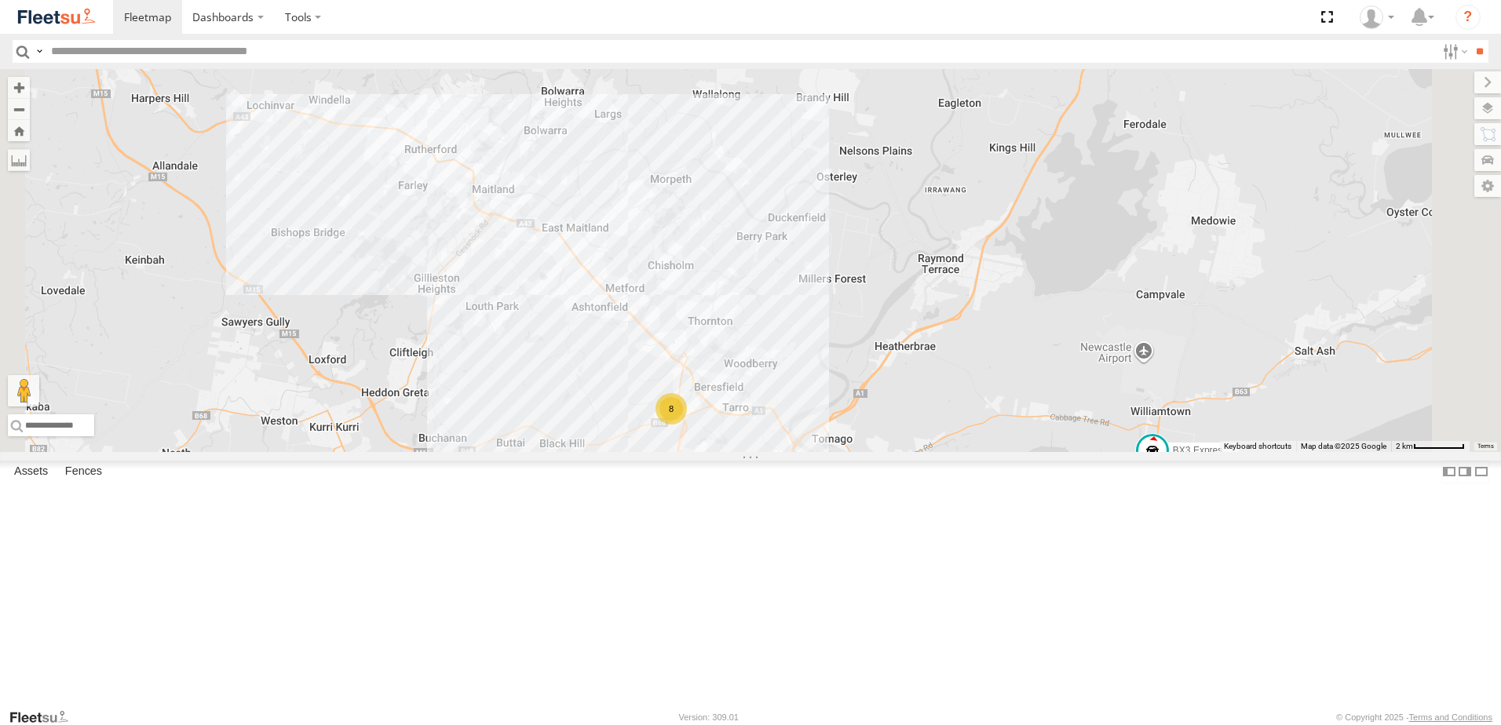
drag, startPoint x: 1252, startPoint y: 283, endPoint x: 1124, endPoint y: 336, distance: 138.4
click at [1124, 336] on div "B1 Timber Truck BX3 Express Ute 8" at bounding box center [750, 260] width 1501 height 383
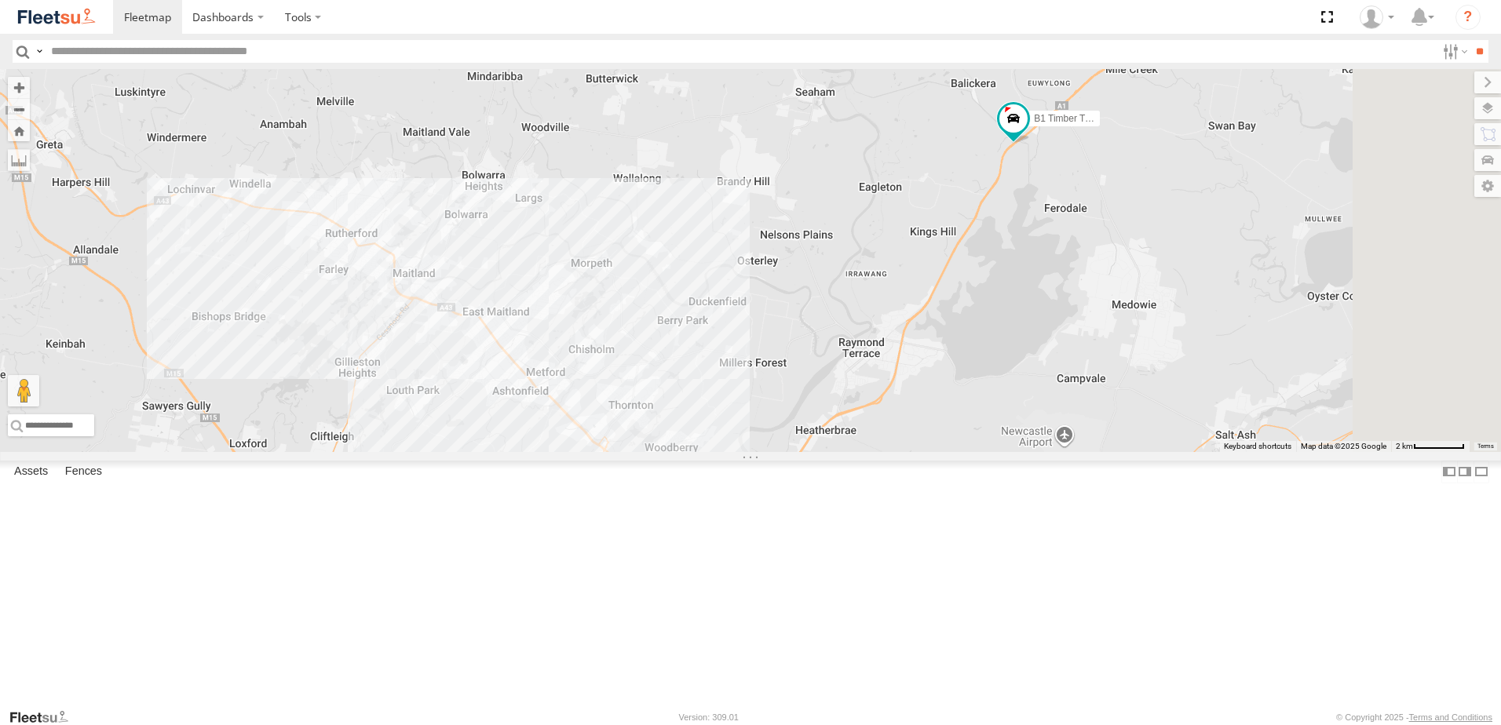
drag, startPoint x: 1090, startPoint y: 394, endPoint x: 1117, endPoint y: 352, distance: 50.5
click at [1044, 447] on div "B1 Timber Truck BX3 Express Ute 8" at bounding box center [750, 260] width 1501 height 383
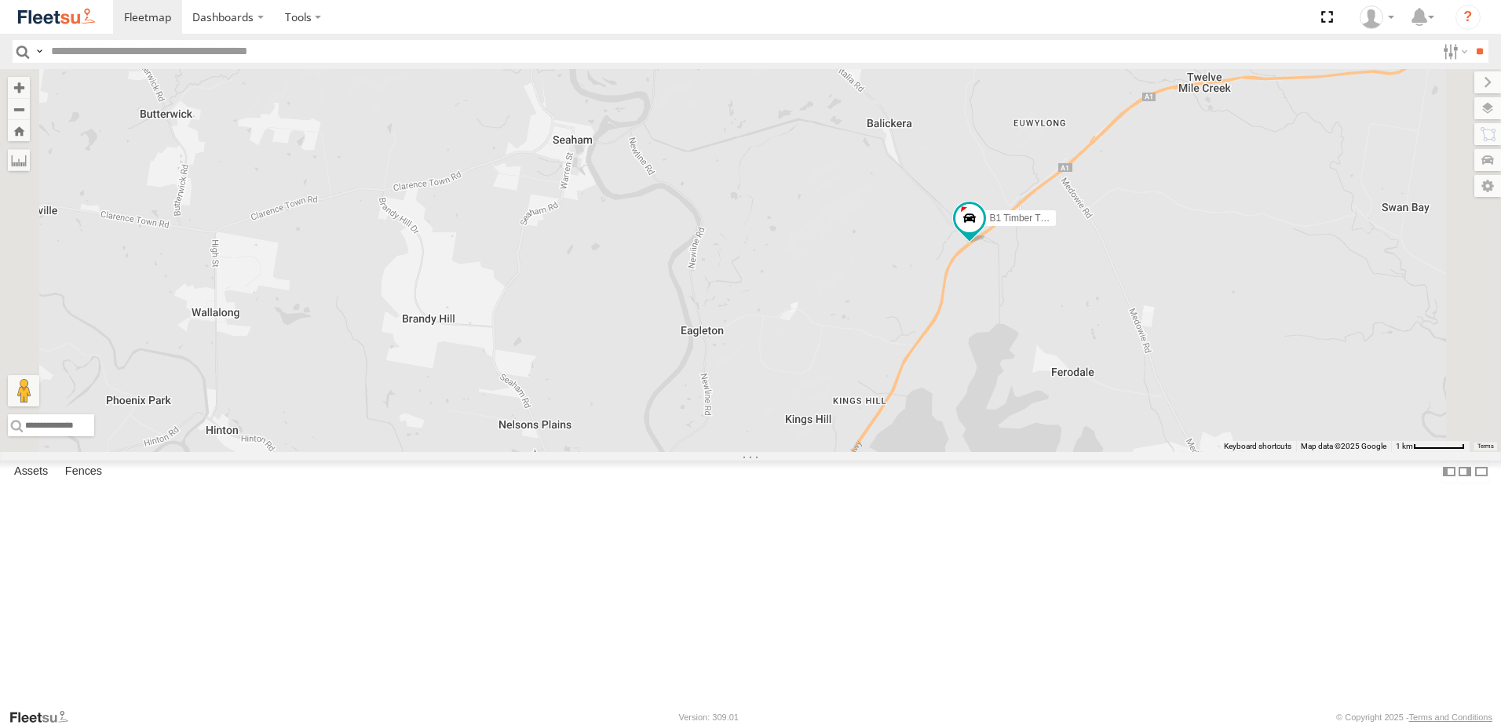
drag, startPoint x: 1186, startPoint y: 334, endPoint x: 1175, endPoint y: 407, distance: 72.9
click at [1175, 407] on div "B1 Timber Truck BX3 Express Ute" at bounding box center [750, 260] width 1501 height 383
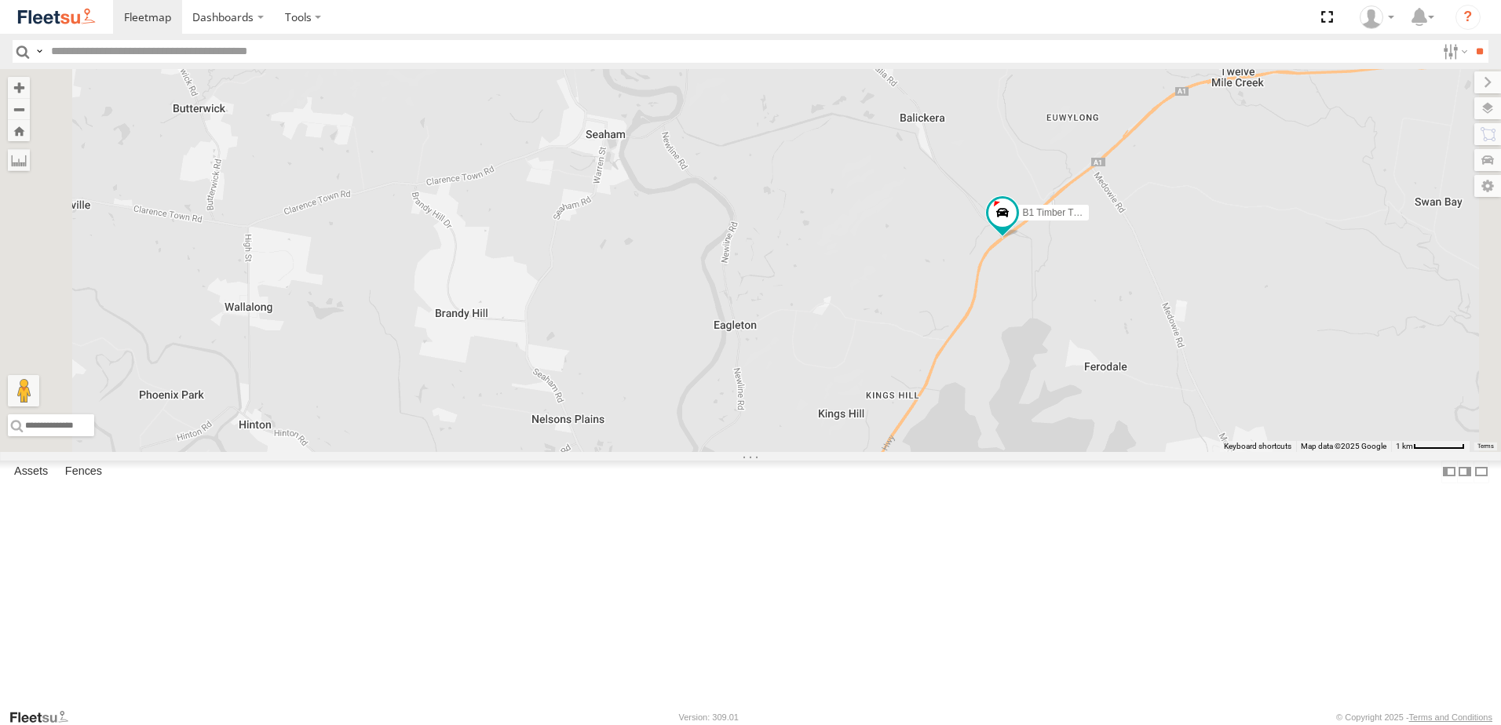
drag, startPoint x: 1128, startPoint y: 389, endPoint x: 1224, endPoint y: 394, distance: 95.9
click at [1224, 394] on div "B1 Timber Truck BX3 Express Ute" at bounding box center [750, 260] width 1501 height 383
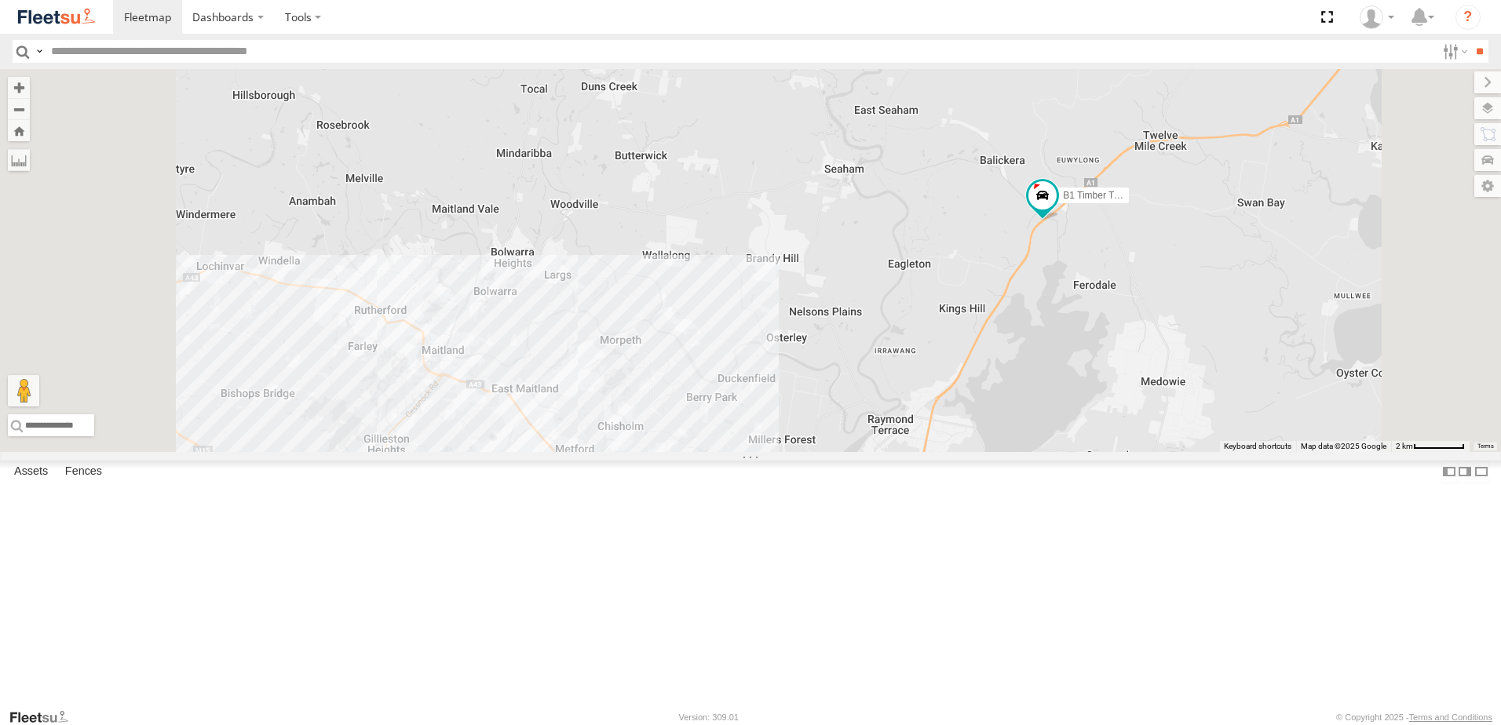
drag, startPoint x: 1211, startPoint y: 421, endPoint x: 1216, endPoint y: 327, distance: 93.5
click at [1216, 327] on div "B1 Timber Truck BX3 Express Ute B3 Transfer Truck 8" at bounding box center [750, 260] width 1501 height 383
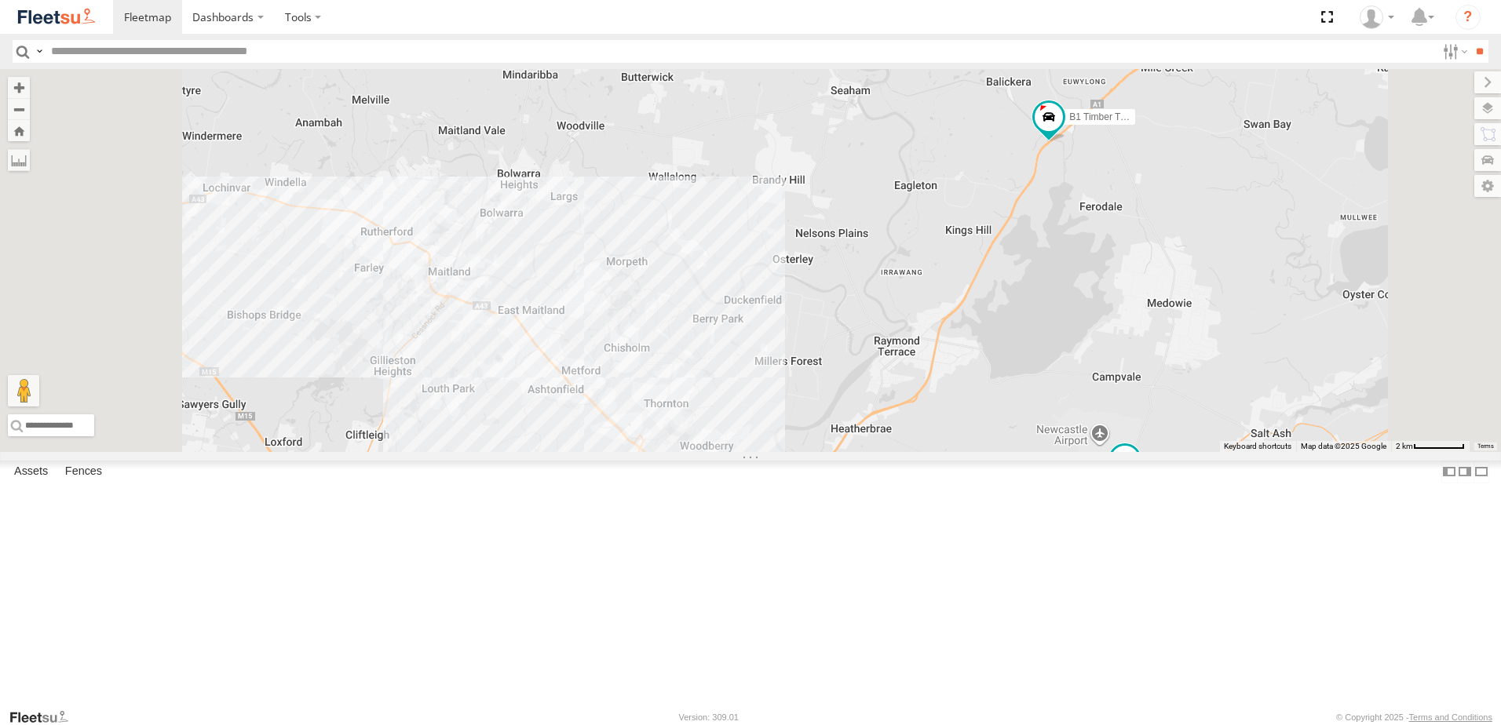
drag, startPoint x: 1255, startPoint y: 397, endPoint x: 1091, endPoint y: 382, distance: 164.8
click at [1091, 382] on div "B1 Timber Truck BX3 Express Ute B3 Transfer Truck 8" at bounding box center [750, 260] width 1501 height 383
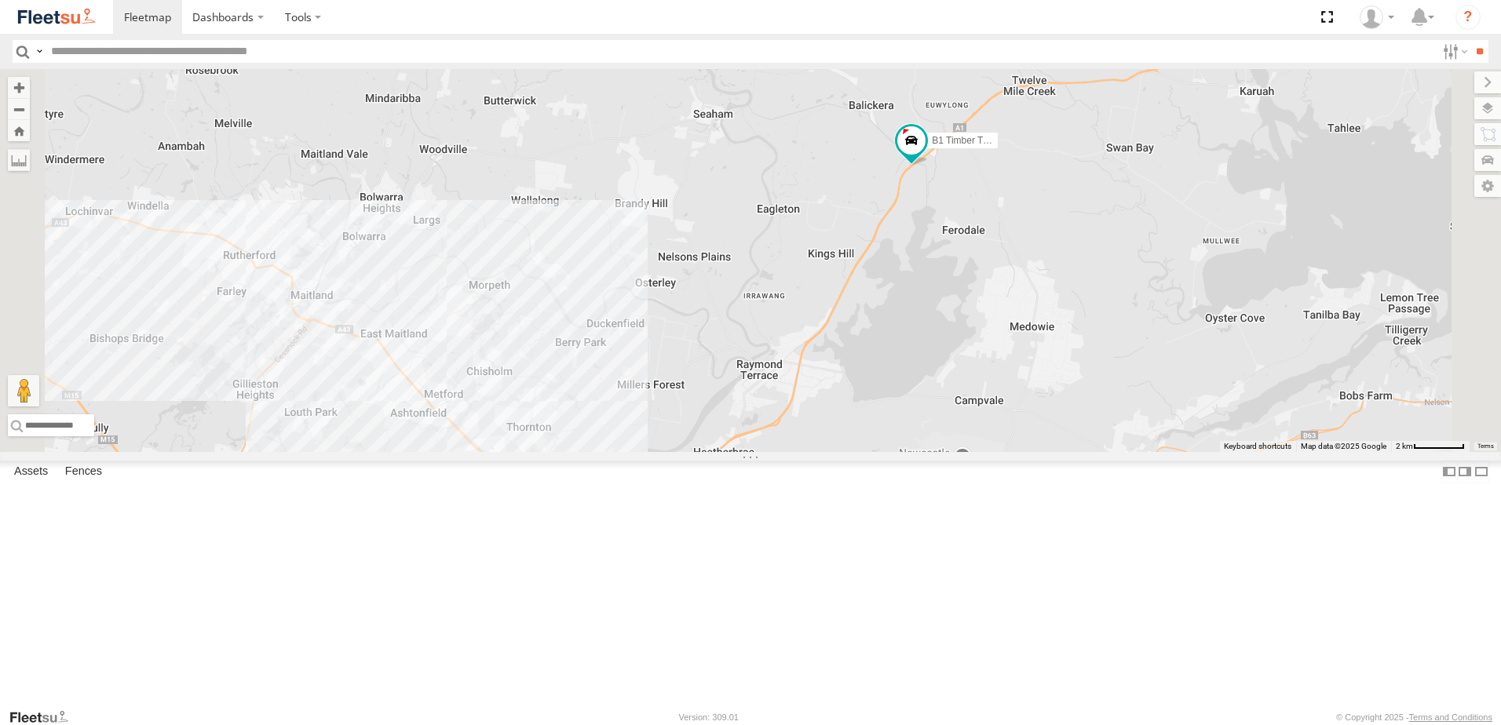
drag, startPoint x: 1110, startPoint y: 290, endPoint x: 1144, endPoint y: 346, distance: 65.8
click at [1142, 346] on div "B1 Timber Truck BX3 Express Ute B3 Transfer Truck 8" at bounding box center [750, 260] width 1501 height 383
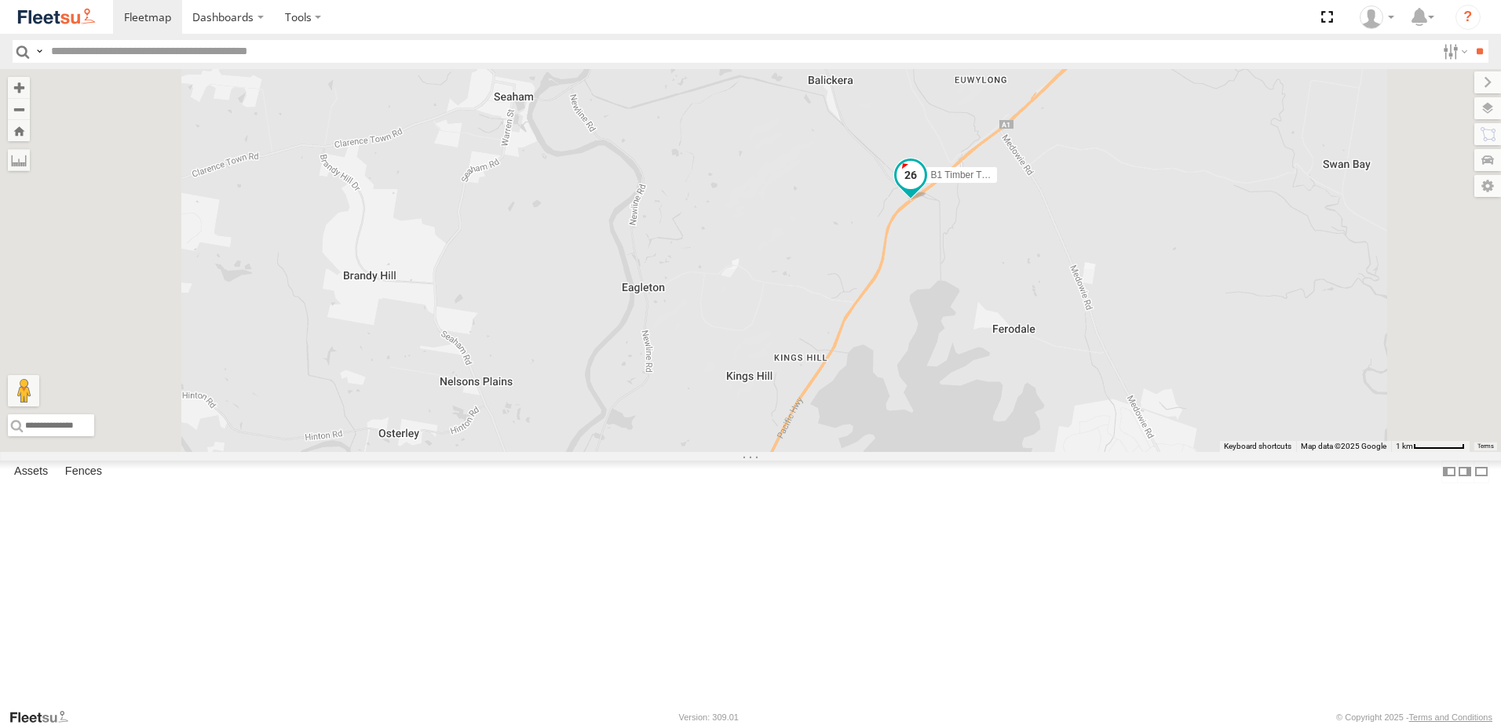
click at [928, 200] on span at bounding box center [910, 179] width 35 height 42
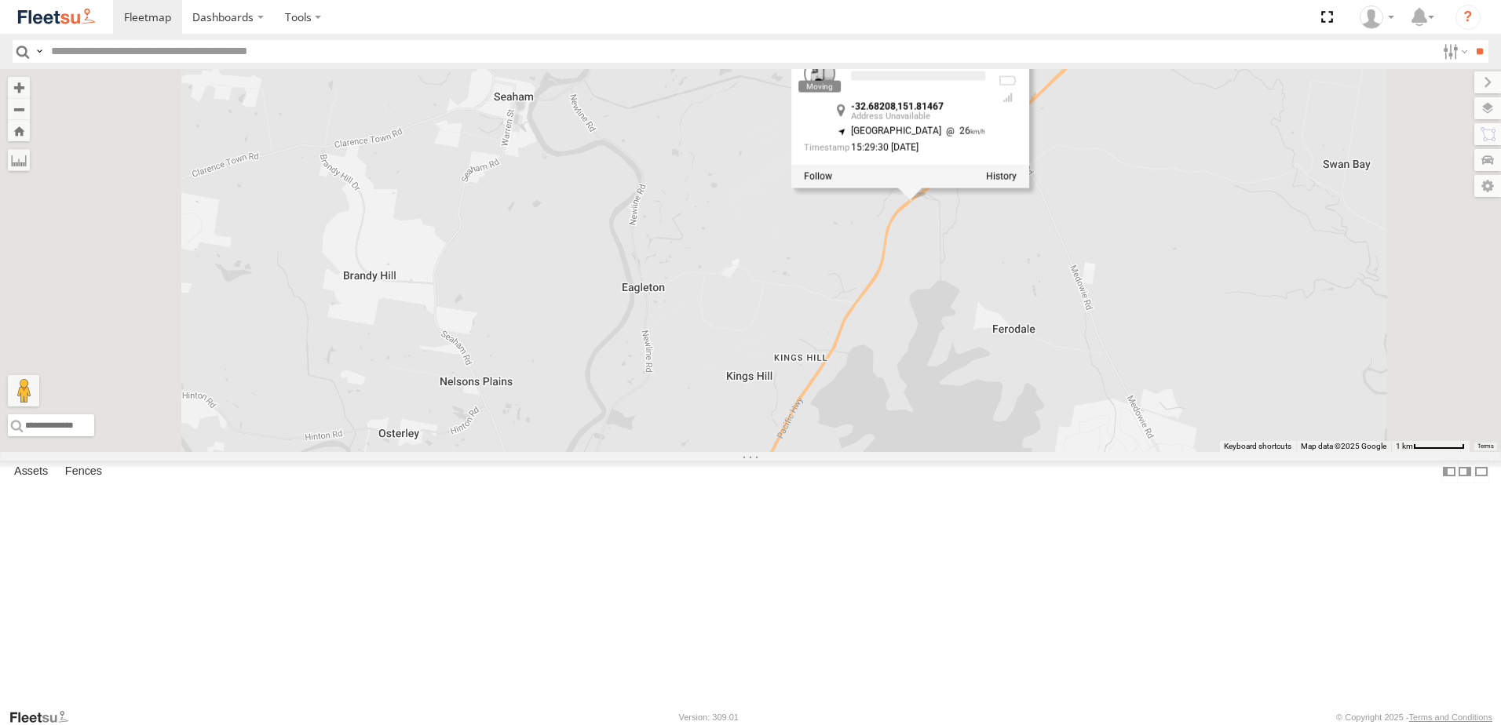
click at [1162, 379] on div "B1 Timber Truck BX3 Express Ute B3 Transfer Truck B1 Timber Truck -32.68208 , 1…" at bounding box center [750, 260] width 1501 height 383
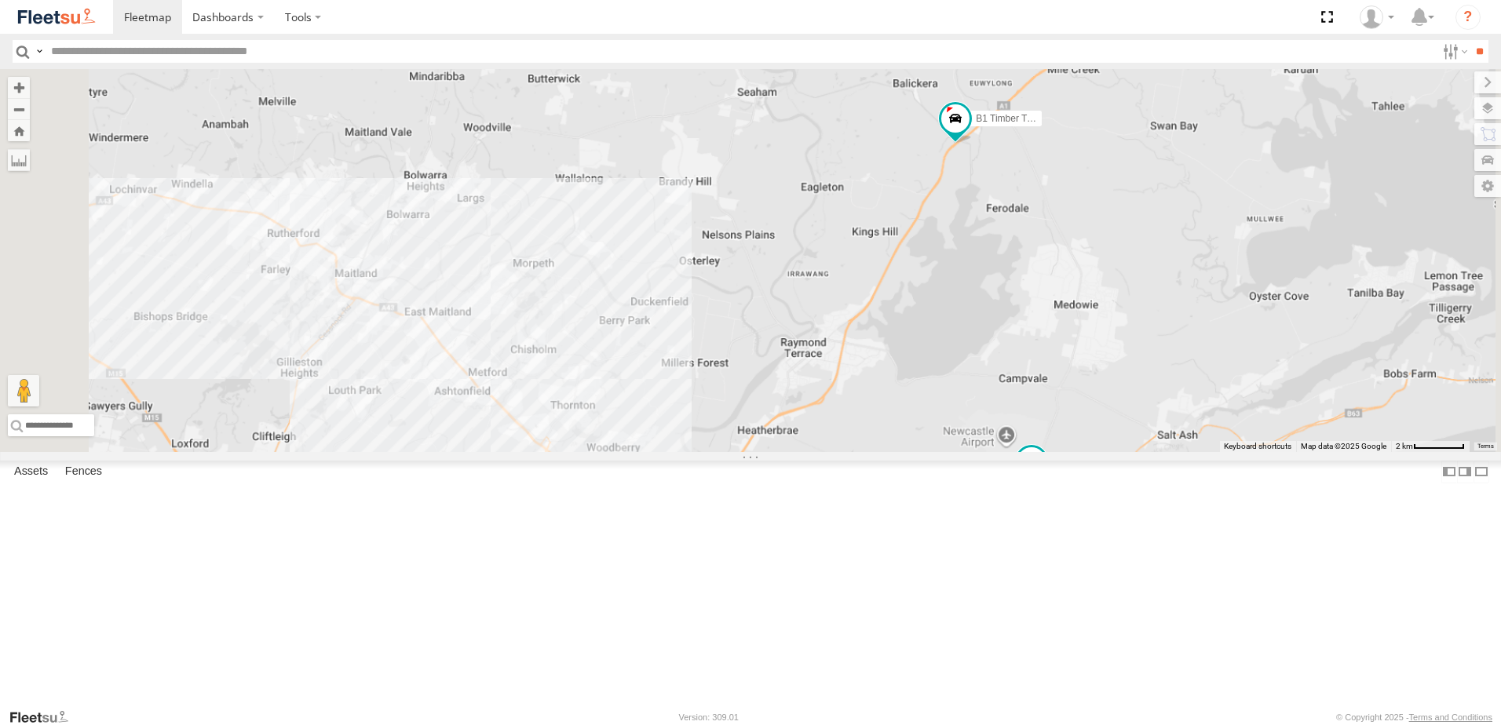
drag, startPoint x: 1153, startPoint y: 374, endPoint x: 1177, endPoint y: 278, distance: 98.6
click at [1177, 278] on div "B1 Timber Truck BX3 Express Ute B3 Transfer Truck 8" at bounding box center [750, 260] width 1501 height 383
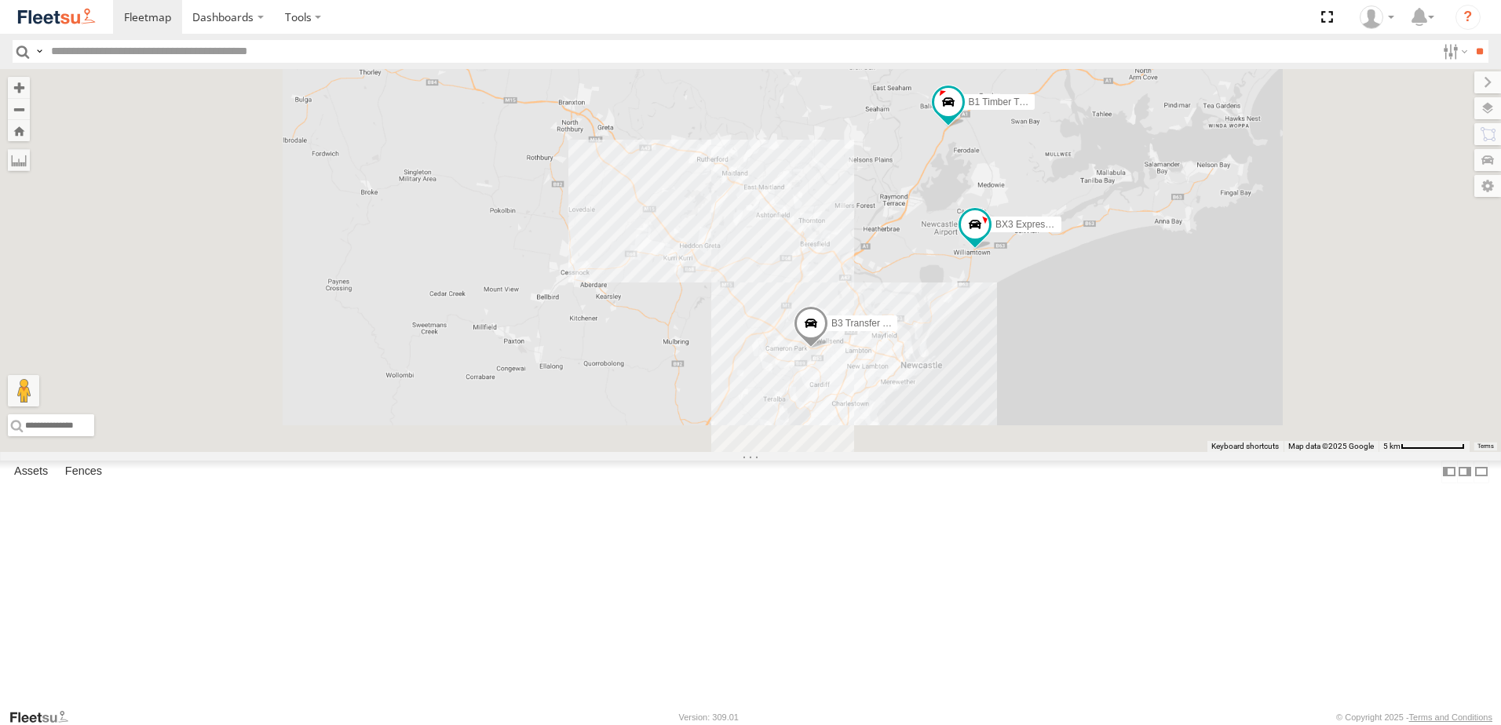
drag, startPoint x: 1138, startPoint y: 527, endPoint x: 1127, endPoint y: 353, distance: 174.6
click at [1127, 353] on div "B1 Timber Truck BX3 Express Ute B3 Transfer Truck" at bounding box center [750, 260] width 1501 height 383
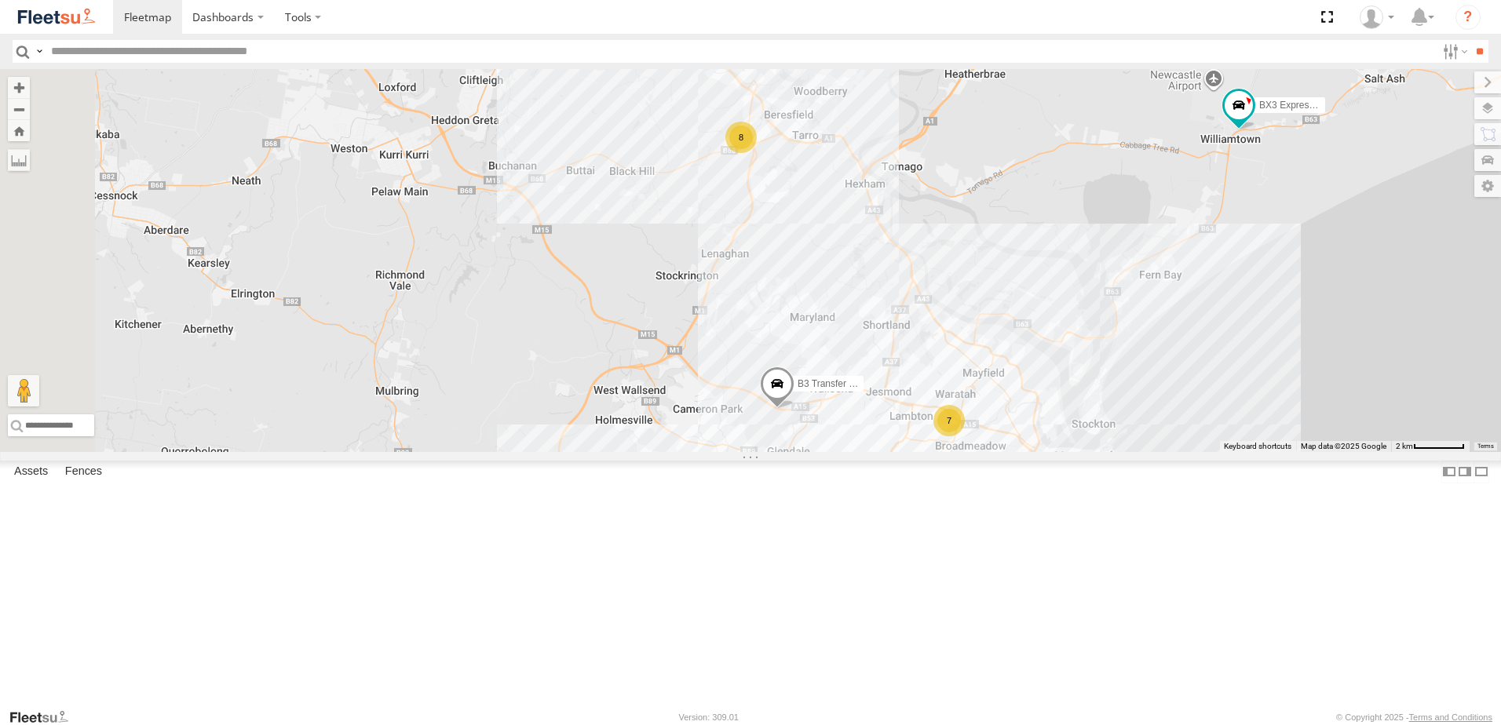
drag, startPoint x: 1084, startPoint y: 427, endPoint x: 1028, endPoint y: 521, distance: 108.8
click at [1028, 452] on div "B1 Timber Truck BX3 Express Ute B3 Transfer Truck 8 7 10" at bounding box center [750, 260] width 1501 height 383
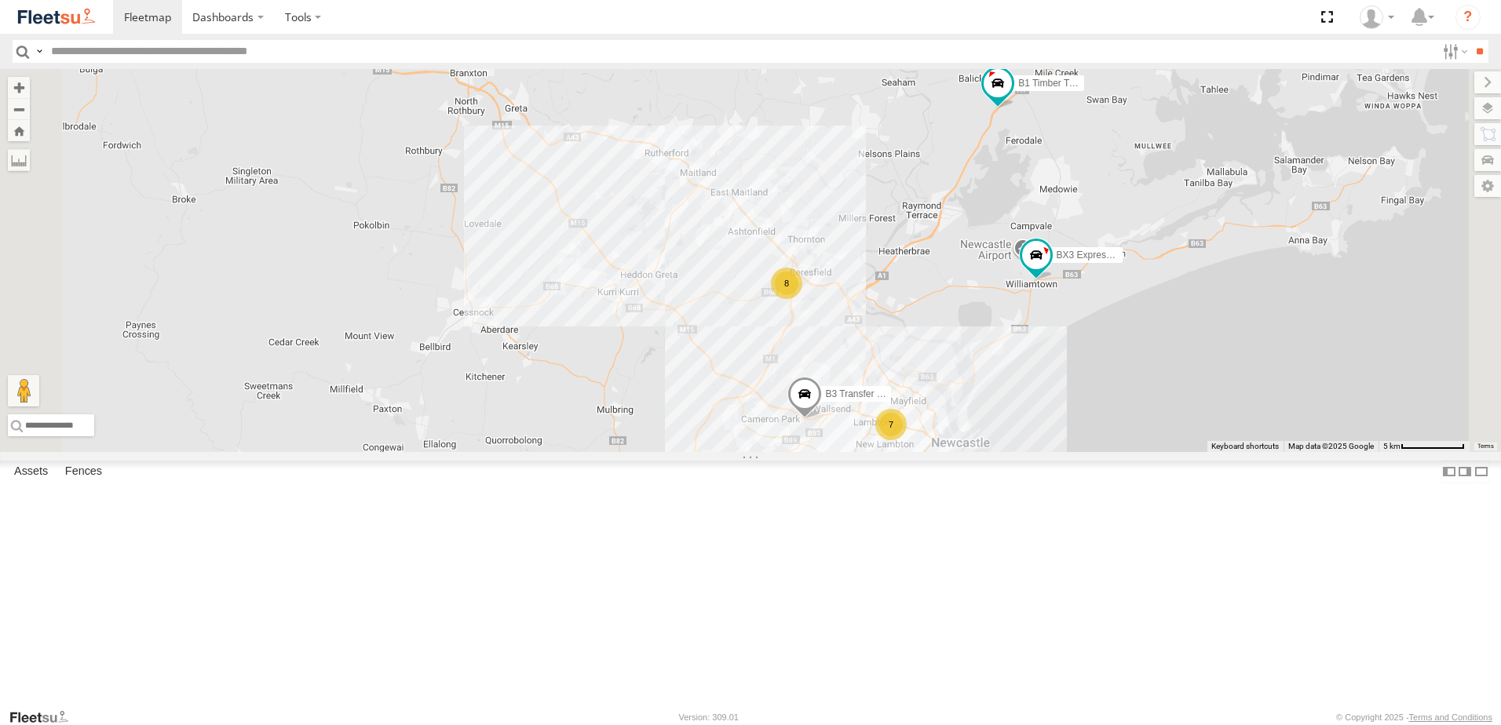
drag, startPoint x: 1122, startPoint y: 383, endPoint x: 1075, endPoint y: 456, distance: 86.9
click at [1075, 452] on div "B1 Timber Truck BX3 Express Ute B3 Transfer Truck 8 7 10" at bounding box center [750, 260] width 1501 height 383
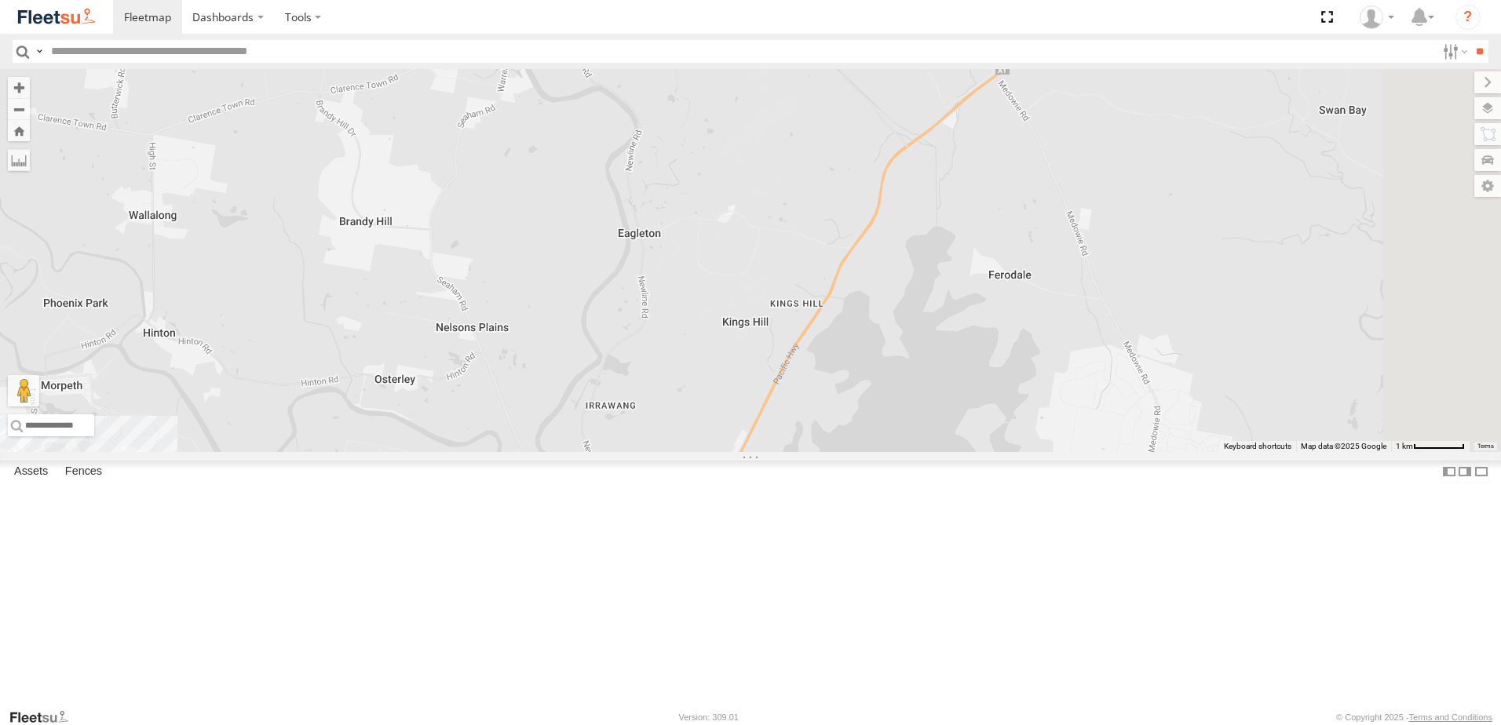
drag, startPoint x: 1124, startPoint y: 360, endPoint x: 1083, endPoint y: 569, distance: 213.6
click at [1083, 452] on div "B1 Timber Truck BX3 Express Ute B3 Transfer Truck" at bounding box center [750, 260] width 1501 height 383
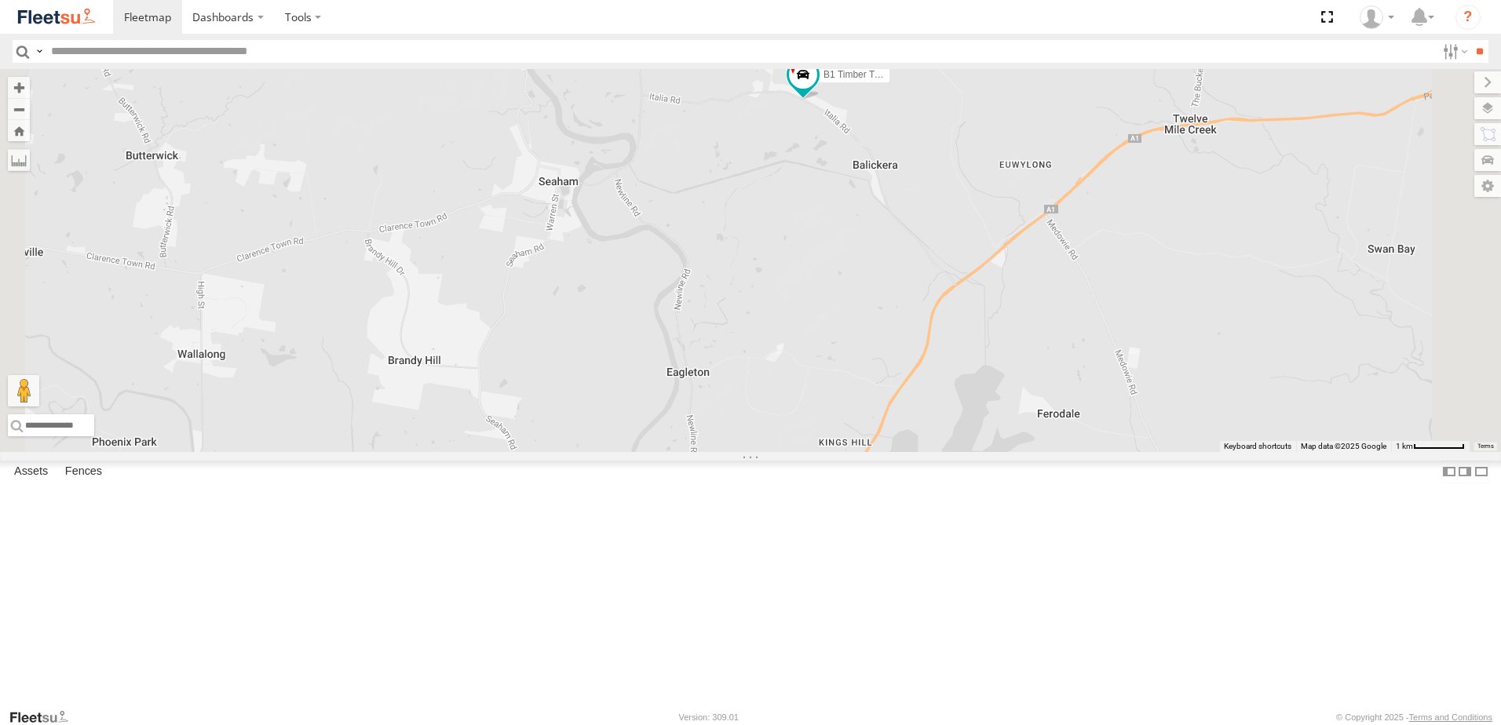
drag, startPoint x: 1069, startPoint y: 418, endPoint x: 1150, endPoint y: 468, distance: 95.5
click at [1145, 452] on div "B1 Timber Truck BX3 Express Ute B3 Transfer Truck" at bounding box center [750, 260] width 1501 height 383
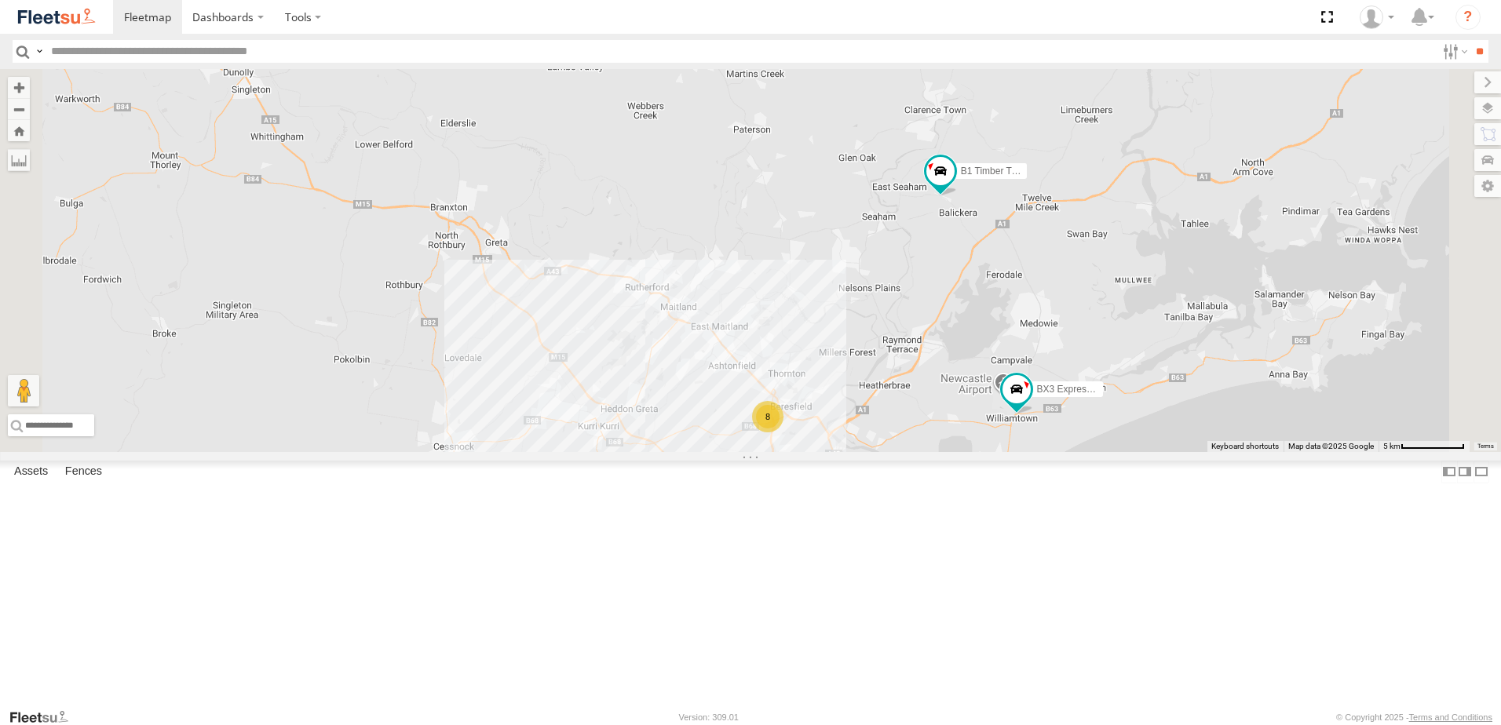
drag, startPoint x: 1133, startPoint y: 468, endPoint x: 1164, endPoint y: 381, distance: 92.6
click at [1164, 381] on div "B1 Timber Truck BX3 Express Ute B3 Transfer Truck 8" at bounding box center [750, 260] width 1501 height 383
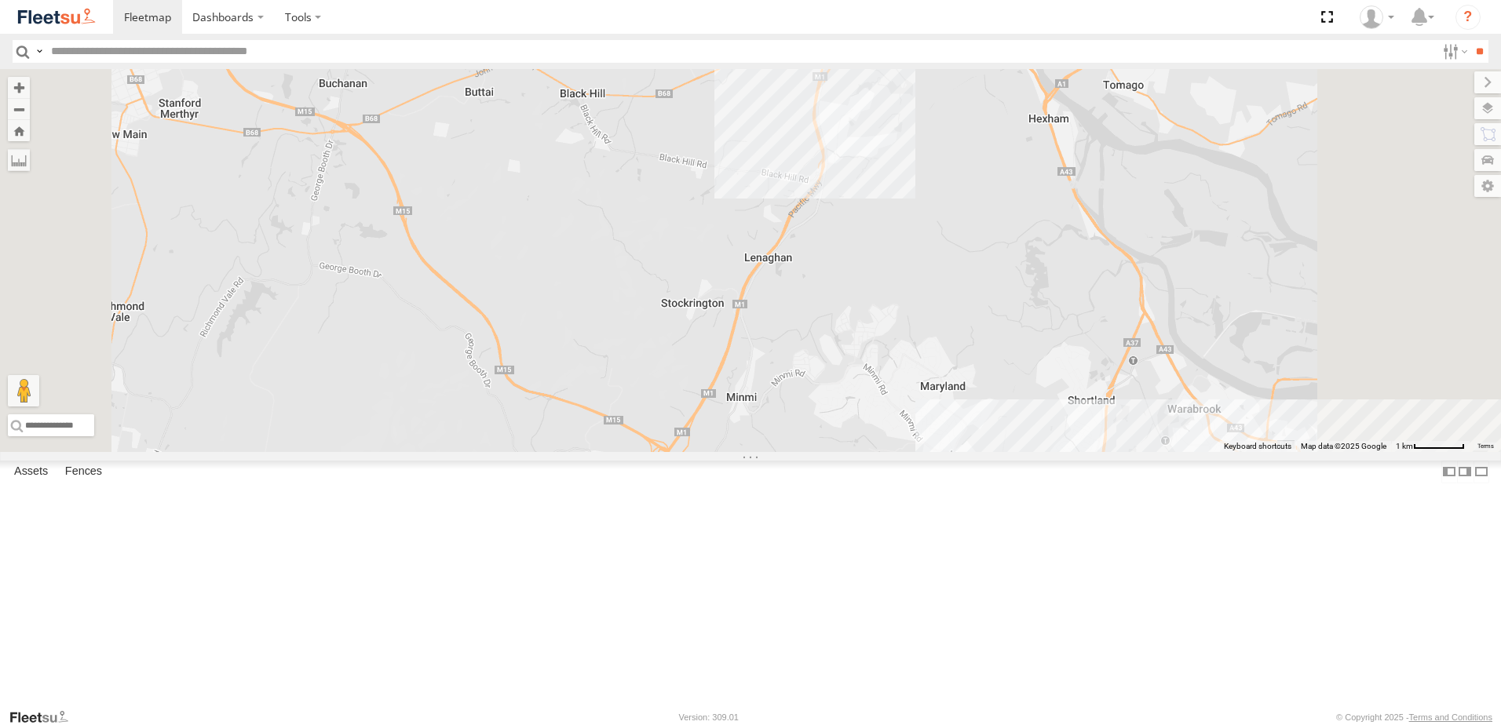
drag, startPoint x: 1072, startPoint y: 589, endPoint x: 1098, endPoint y: 459, distance: 132.1
click at [1098, 452] on div "B1 Timber Truck BX3 Express Ute B3 Transfer Truck 8" at bounding box center [750, 260] width 1501 height 383
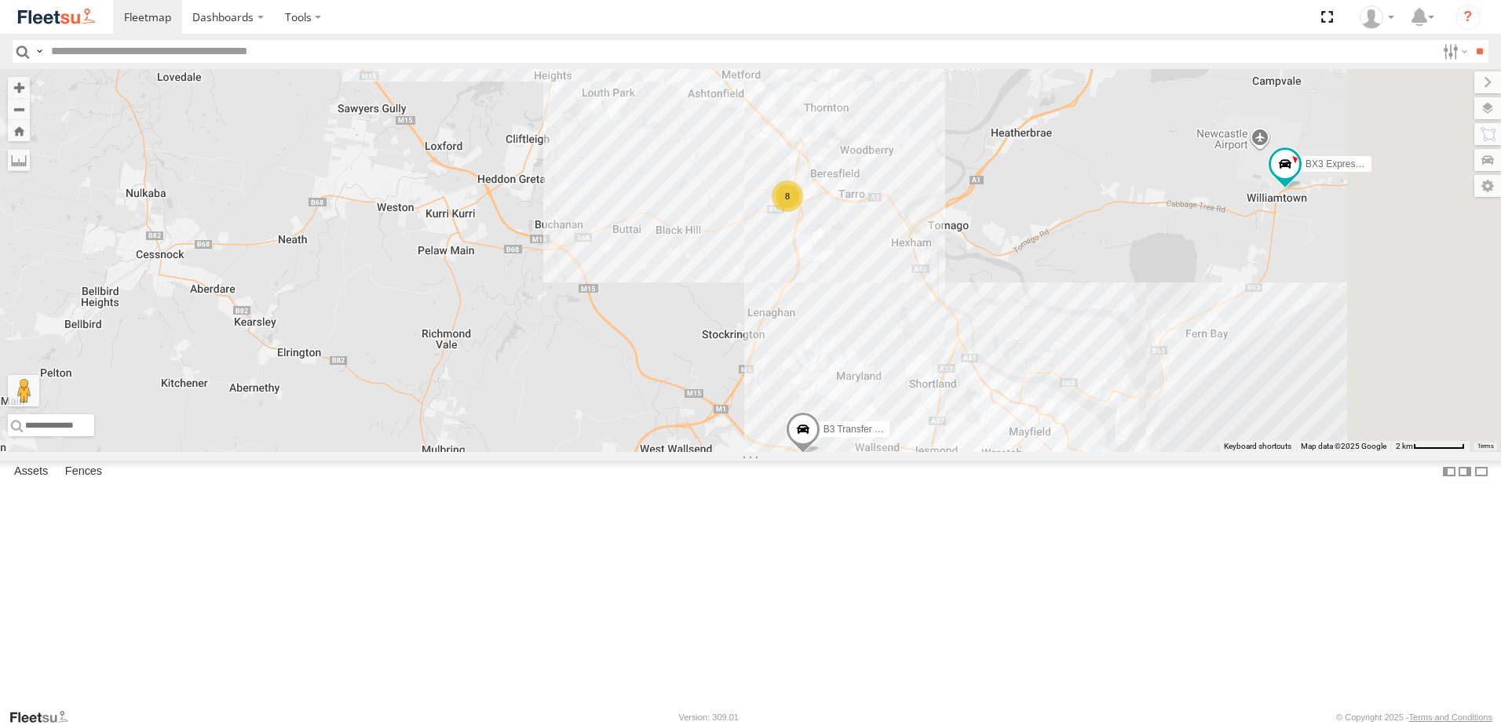
drag, startPoint x: 1074, startPoint y: 545, endPoint x: 1046, endPoint y: 592, distance: 54.9
click at [1046, 452] on div "B1 Timber Truck BX3 Express Ute B3 Transfer Truck 8 7 10" at bounding box center [750, 260] width 1501 height 383
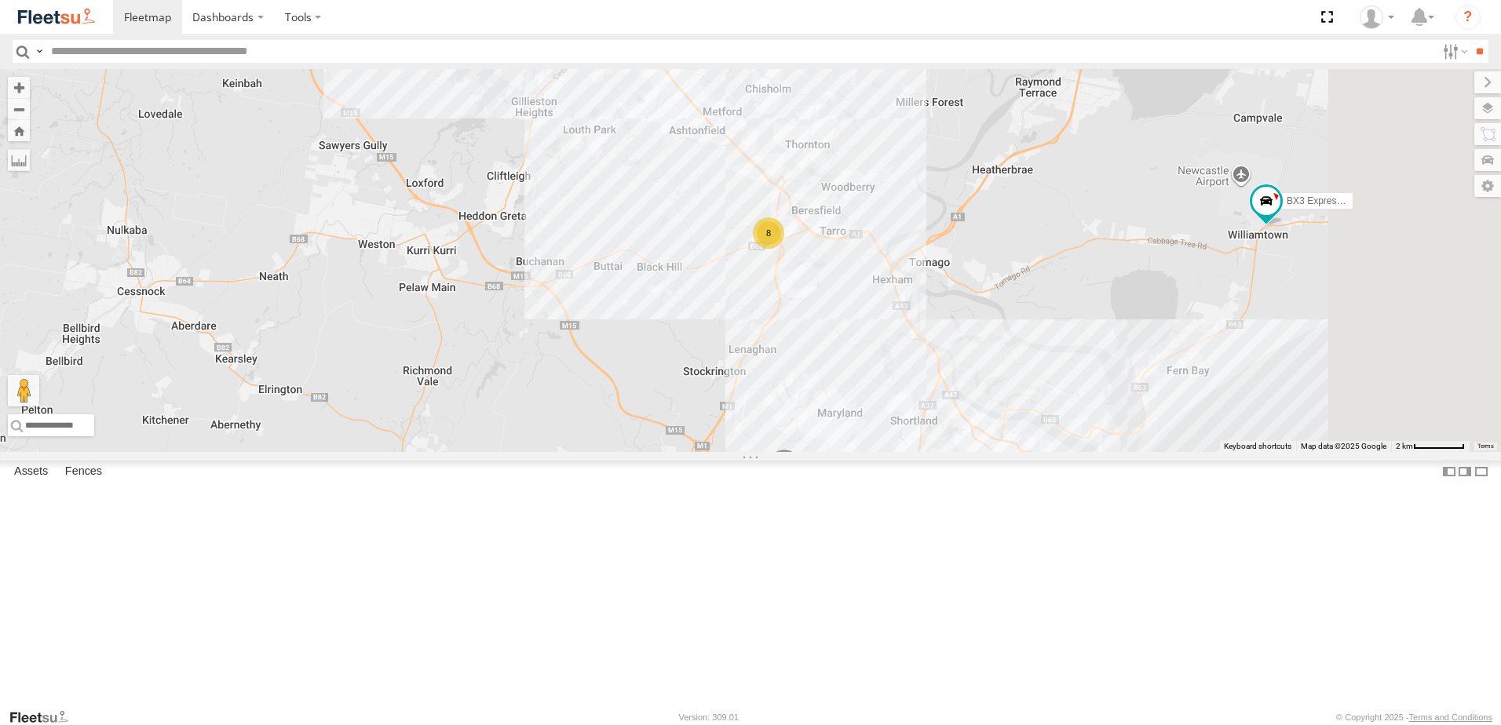
drag, startPoint x: 1099, startPoint y: 413, endPoint x: 1041, endPoint y: 531, distance: 131.3
click at [1041, 452] on div "B1 Timber Truck BX3 Express Ute B3 Transfer Truck 8 7 10" at bounding box center [750, 260] width 1501 height 383
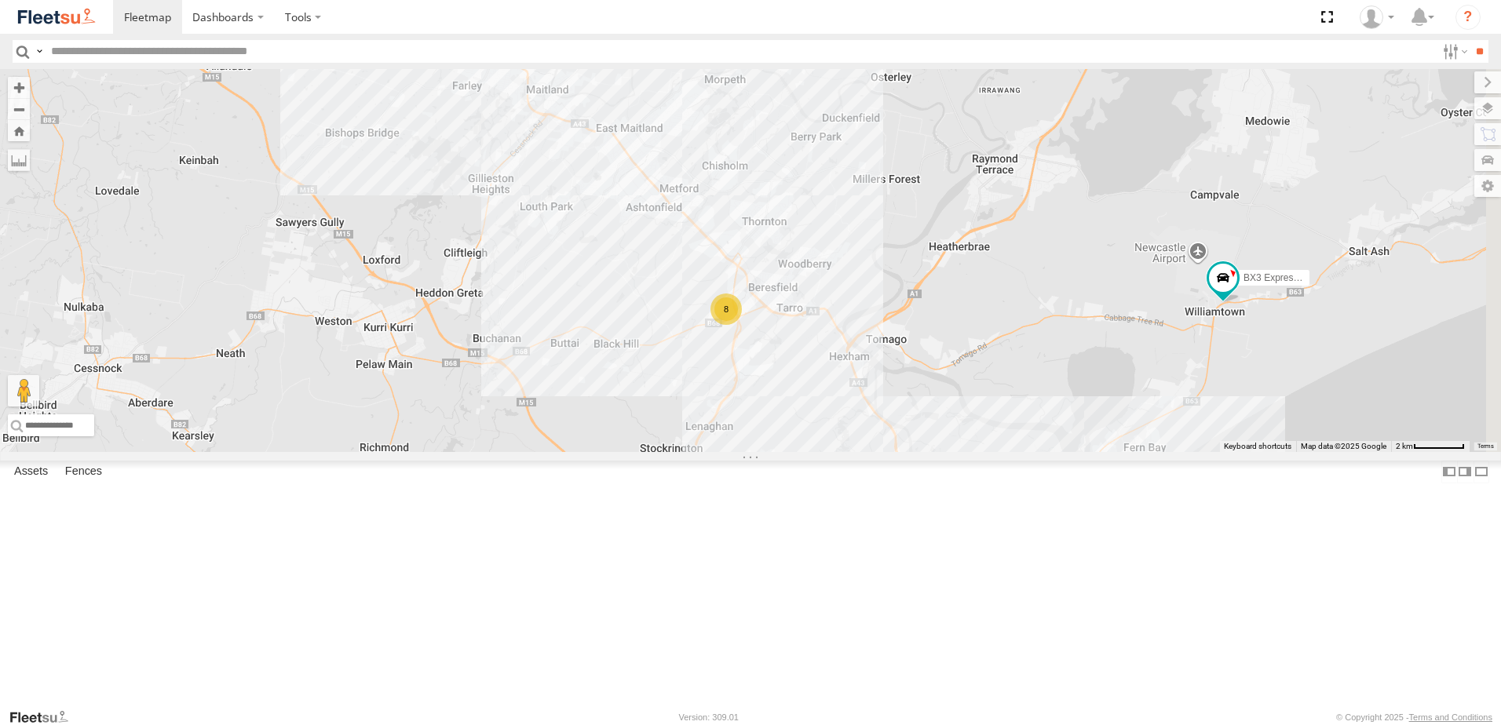
drag, startPoint x: 1004, startPoint y: 557, endPoint x: 1036, endPoint y: 484, distance: 80.5
click at [1036, 452] on div "B1 Timber Truck BX3 Express Ute B3 Transfer Truck 8 7 10" at bounding box center [750, 260] width 1501 height 383
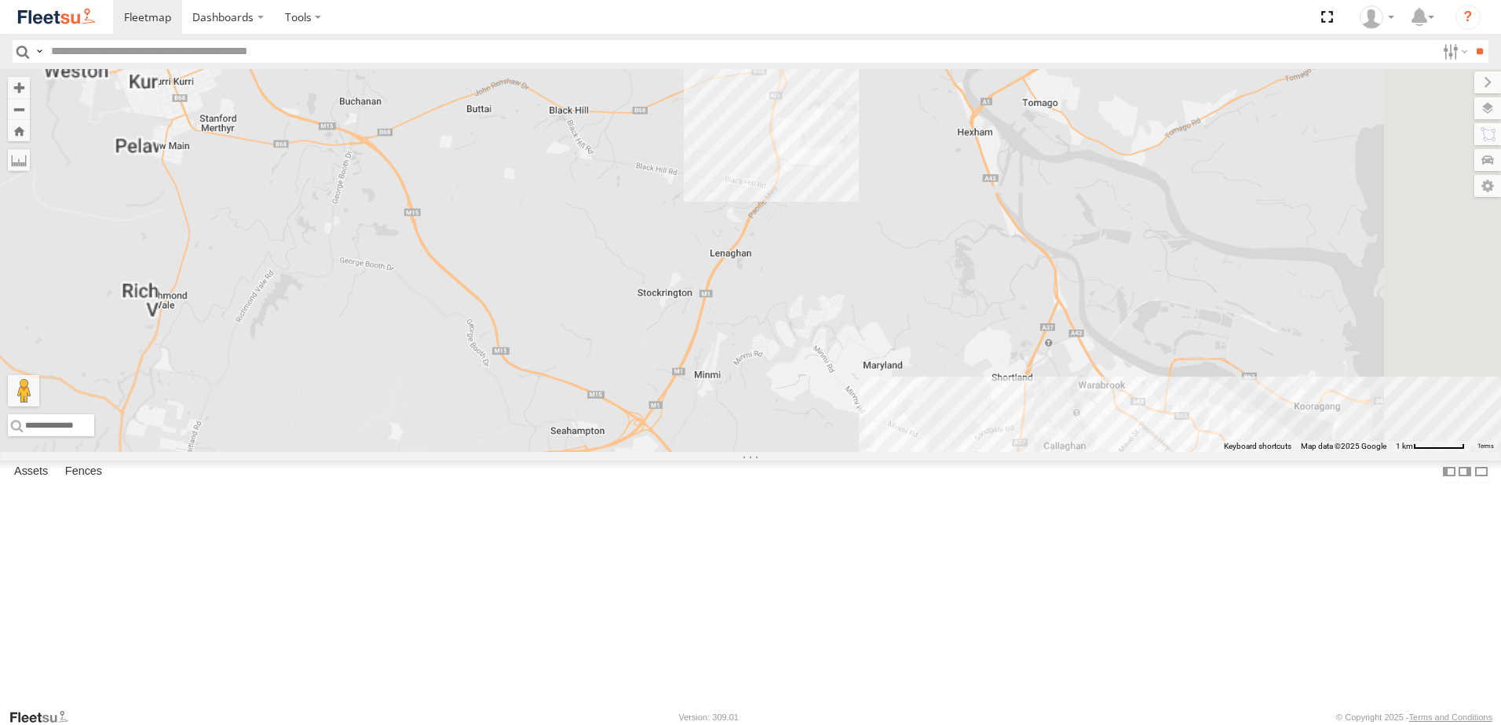
drag, startPoint x: 970, startPoint y: 564, endPoint x: 1053, endPoint y: 430, distance: 158.0
click at [1052, 433] on div "B1 Timber Truck BX3 Express Ute B3 Transfer Truck" at bounding box center [750, 260] width 1501 height 383
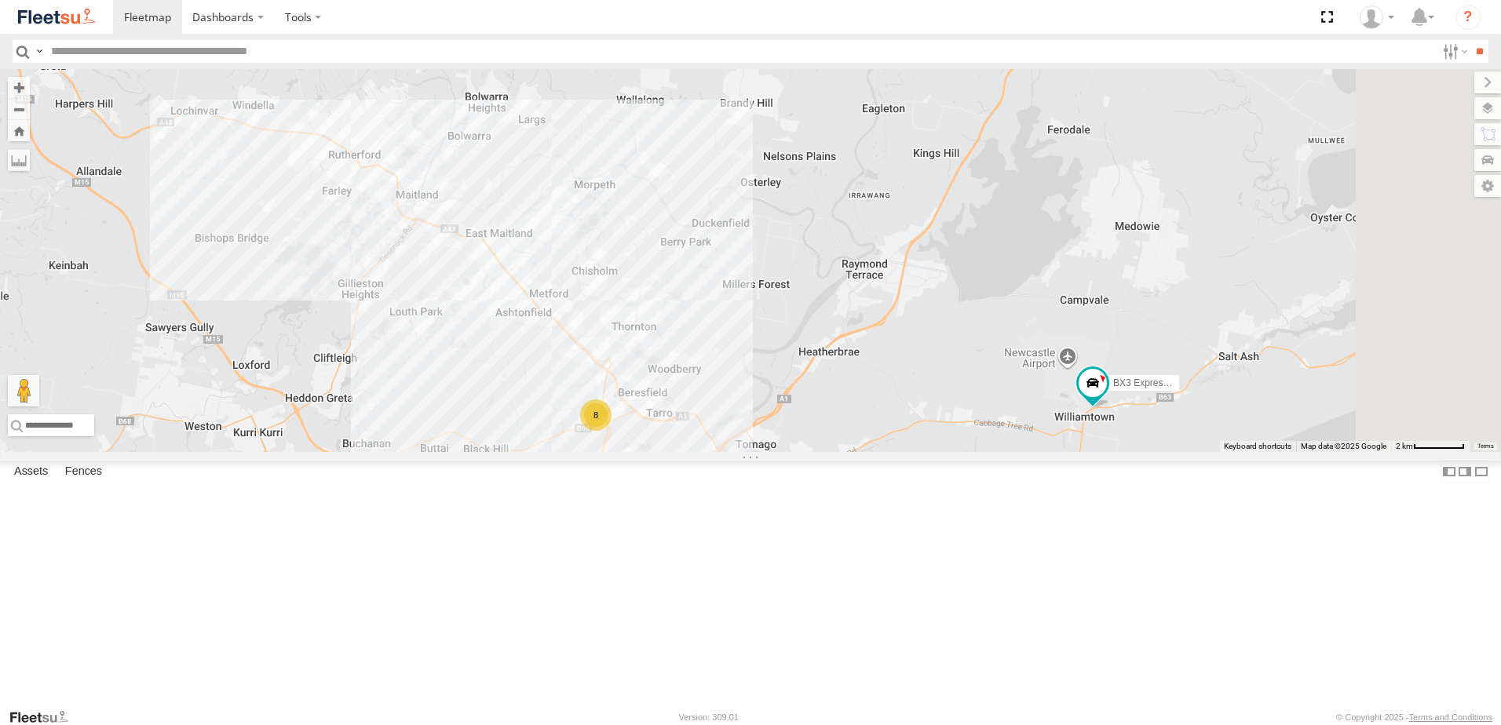
drag, startPoint x: 1182, startPoint y: 434, endPoint x: 1028, endPoint y: 608, distance: 232.5
click at [1028, 452] on div "B1 Timber Truck BX3 Express Ute B3 Transfer Truck 8 7" at bounding box center [750, 260] width 1501 height 383
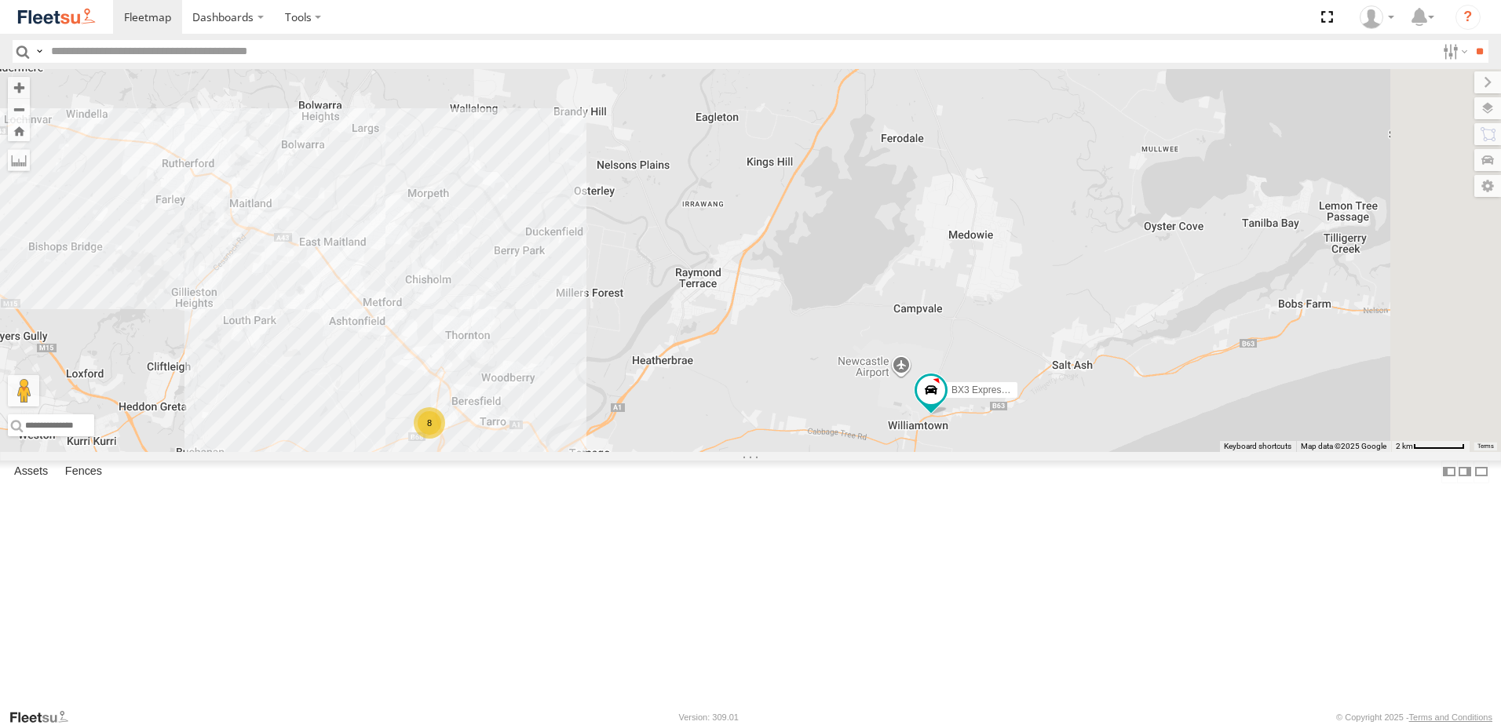
drag, startPoint x: 1149, startPoint y: 482, endPoint x: 979, endPoint y: 487, distance: 169.6
click at [979, 452] on div "B1 Timber Truck BX3 Express Ute B3 Transfer Truck 8 7" at bounding box center [750, 260] width 1501 height 383
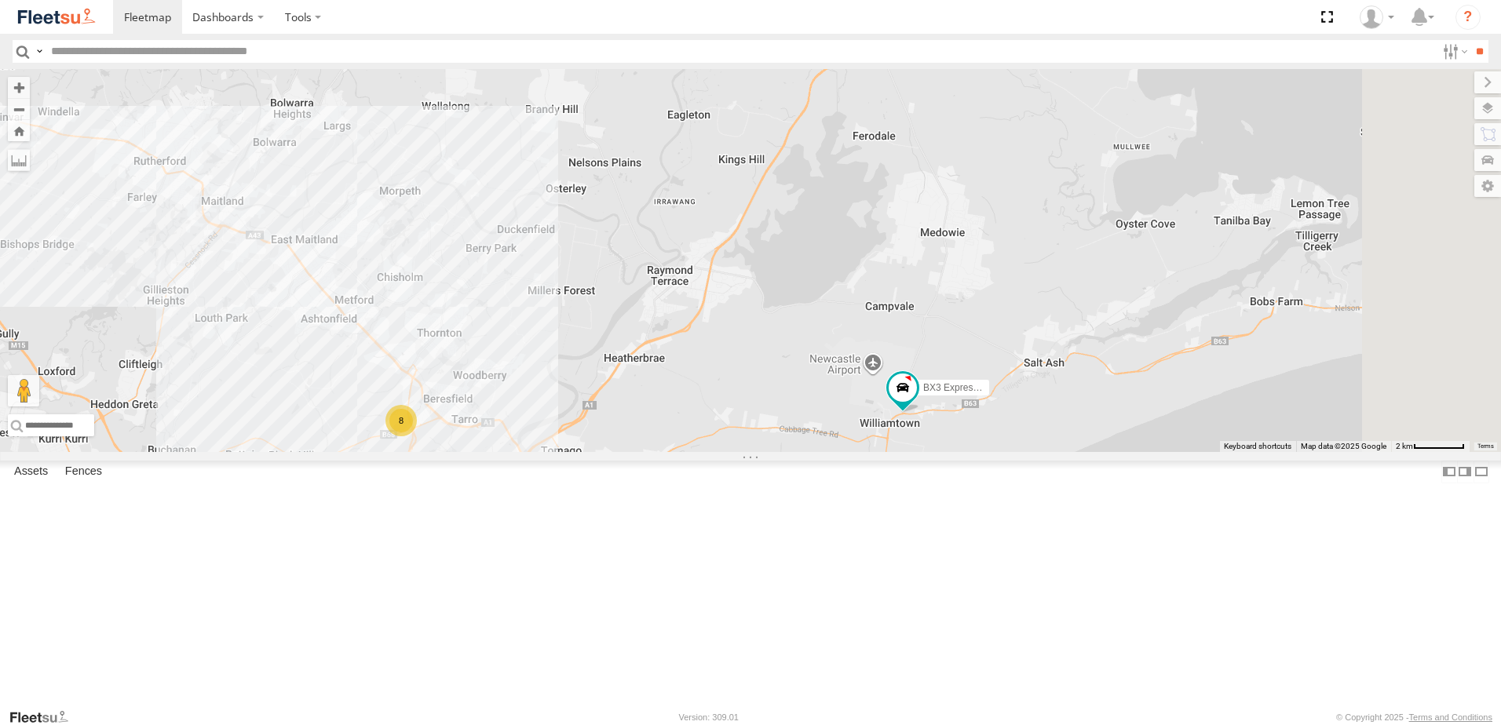
drag, startPoint x: 1083, startPoint y: 407, endPoint x: 1036, endPoint y: 398, distance: 48.8
click at [1036, 398] on div "B1 Timber Truck BX3 Express Ute B3 Transfer Truck 8 7" at bounding box center [750, 260] width 1501 height 383
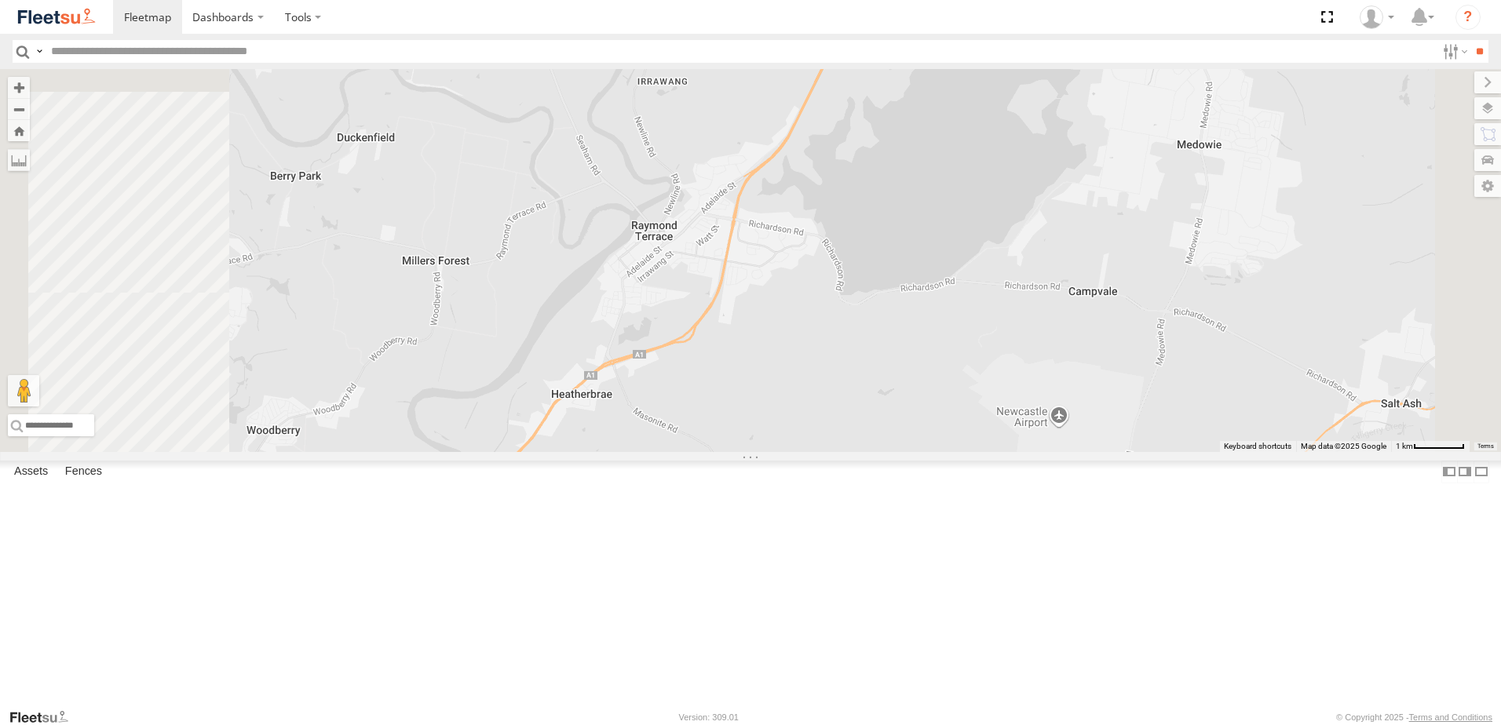
drag, startPoint x: 883, startPoint y: 436, endPoint x: 1010, endPoint y: 431, distance: 127.3
click at [1008, 440] on div "B1 Timber Truck BX3 Express Ute B3 Transfer Truck" at bounding box center [750, 260] width 1501 height 383
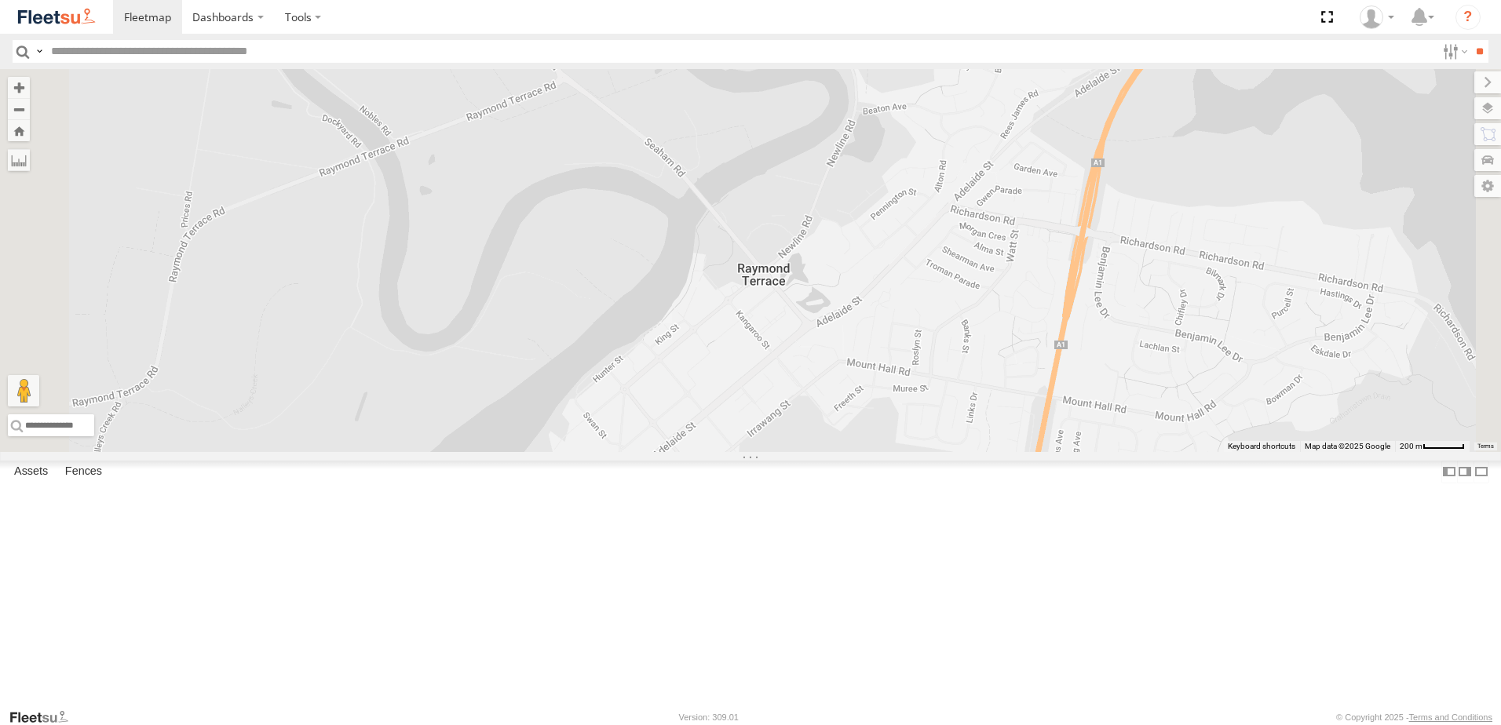
drag, startPoint x: 1028, startPoint y: 349, endPoint x: 1035, endPoint y: 535, distance: 185.4
click at [1035, 452] on div "B1 Timber Truck BX3 Express Ute B3 Transfer Truck" at bounding box center [750, 260] width 1501 height 383
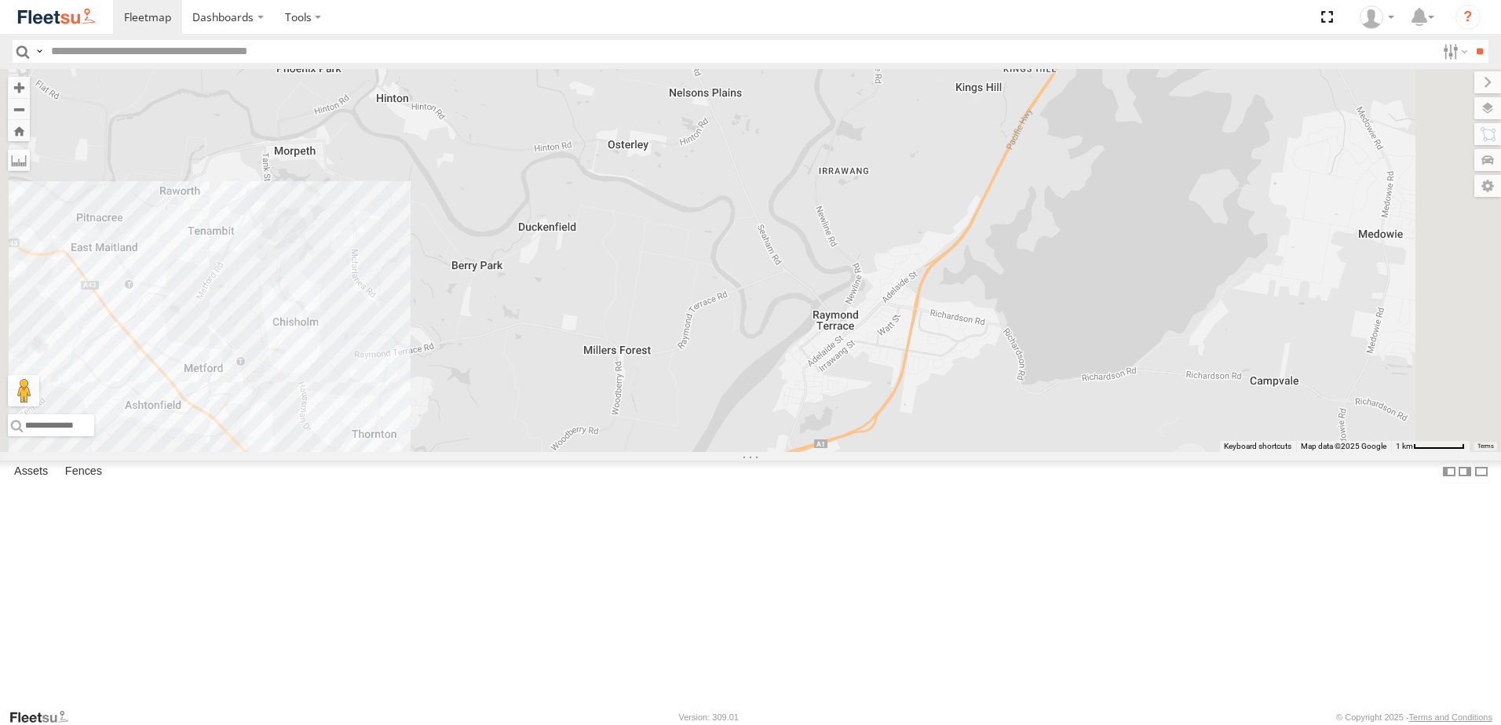
drag, startPoint x: 970, startPoint y: 468, endPoint x: 1073, endPoint y: 369, distance: 143.3
click at [1073, 369] on div "B1 Timber Truck BX3 Express Ute B3 Transfer Truck" at bounding box center [750, 260] width 1501 height 383
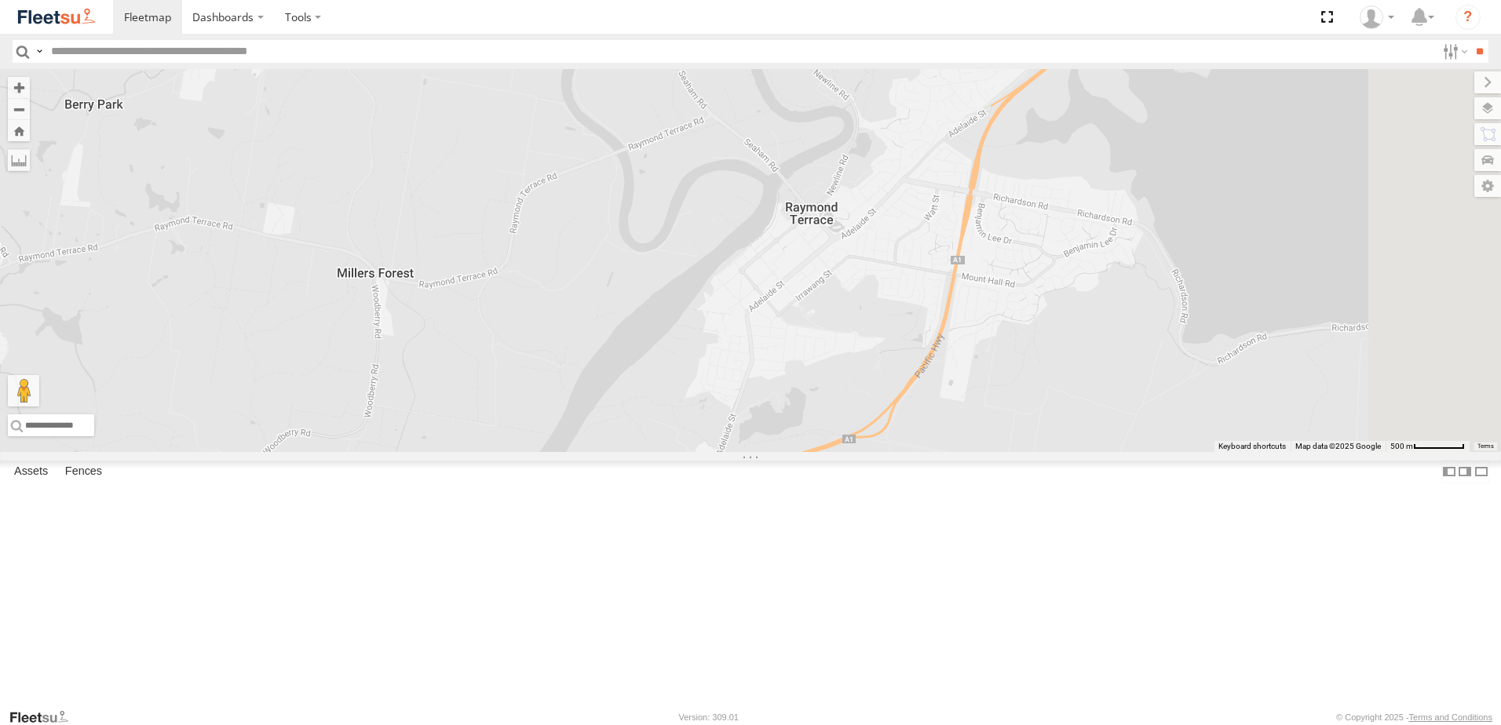
drag, startPoint x: 1237, startPoint y: 433, endPoint x: 1076, endPoint y: 413, distance: 161.4
click at [1073, 436] on div "B1 Timber Truck BX3 Express Ute B3 Transfer Truck" at bounding box center [750, 260] width 1501 height 383
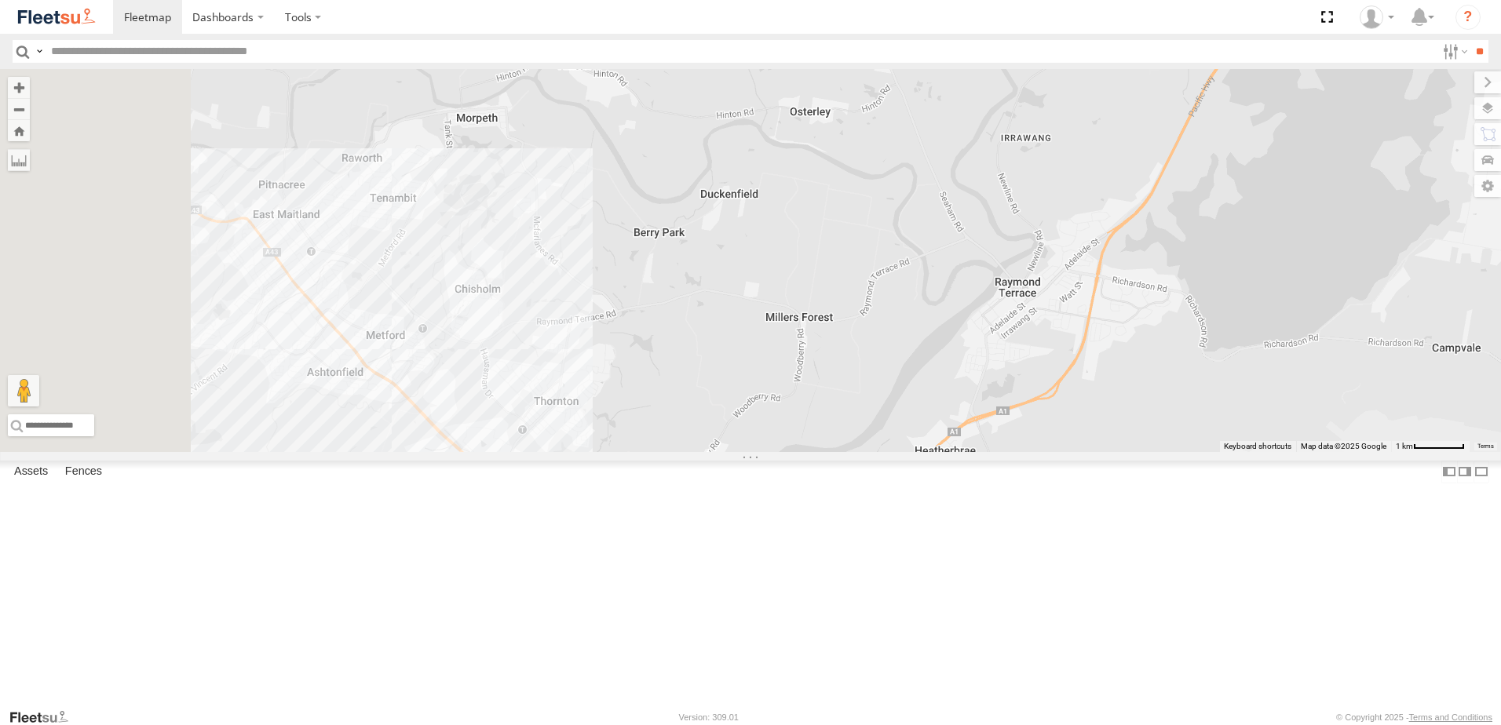
drag, startPoint x: 1112, startPoint y: 378, endPoint x: 1186, endPoint y: 426, distance: 88.4
click at [1186, 433] on div "B1 Timber Truck BX3 Express Ute B3 Transfer Truck 8" at bounding box center [750, 260] width 1501 height 383
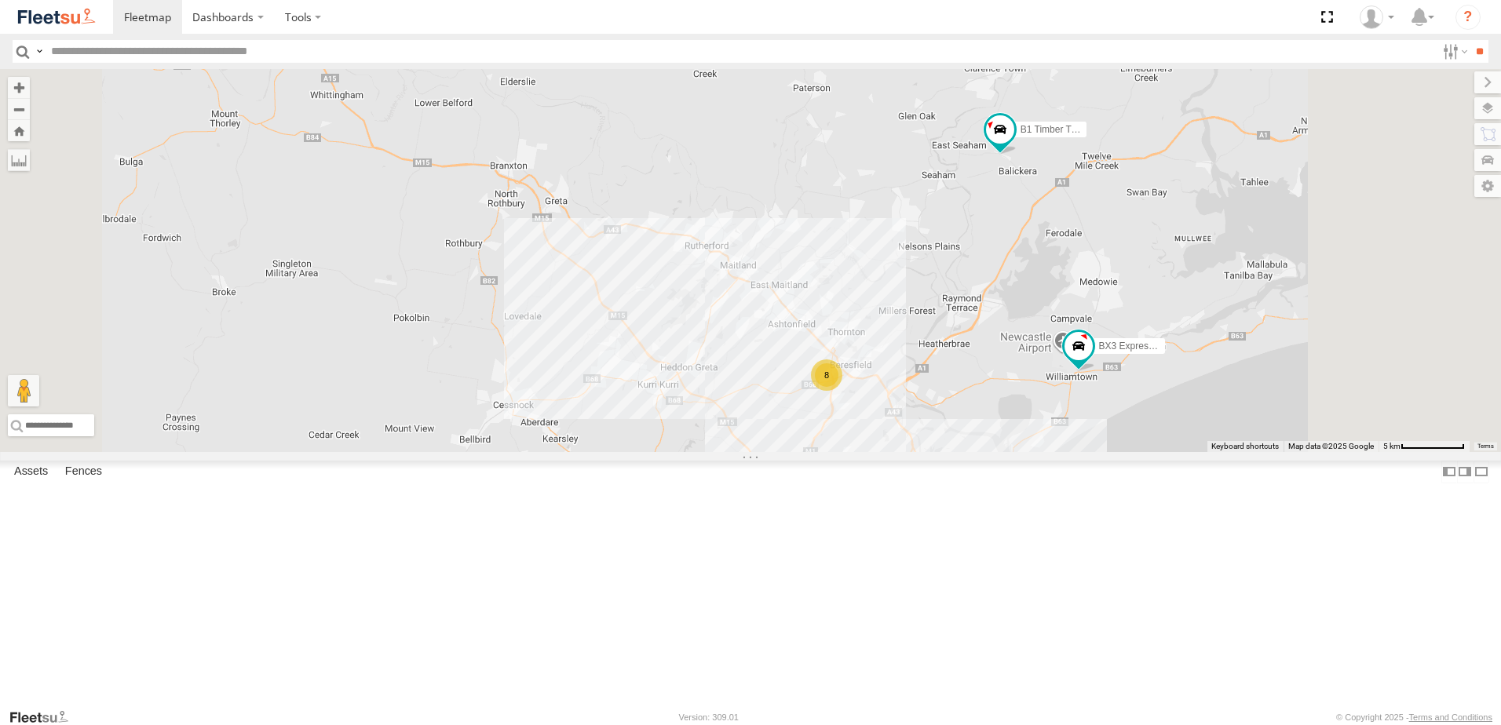
drag, startPoint x: 1038, startPoint y: 471, endPoint x: 871, endPoint y: 348, distance: 207.7
click at [871, 348] on div "B1 Timber Truck BX3 Express Ute B3 Transfer Truck 8 7 10" at bounding box center [750, 260] width 1501 height 383
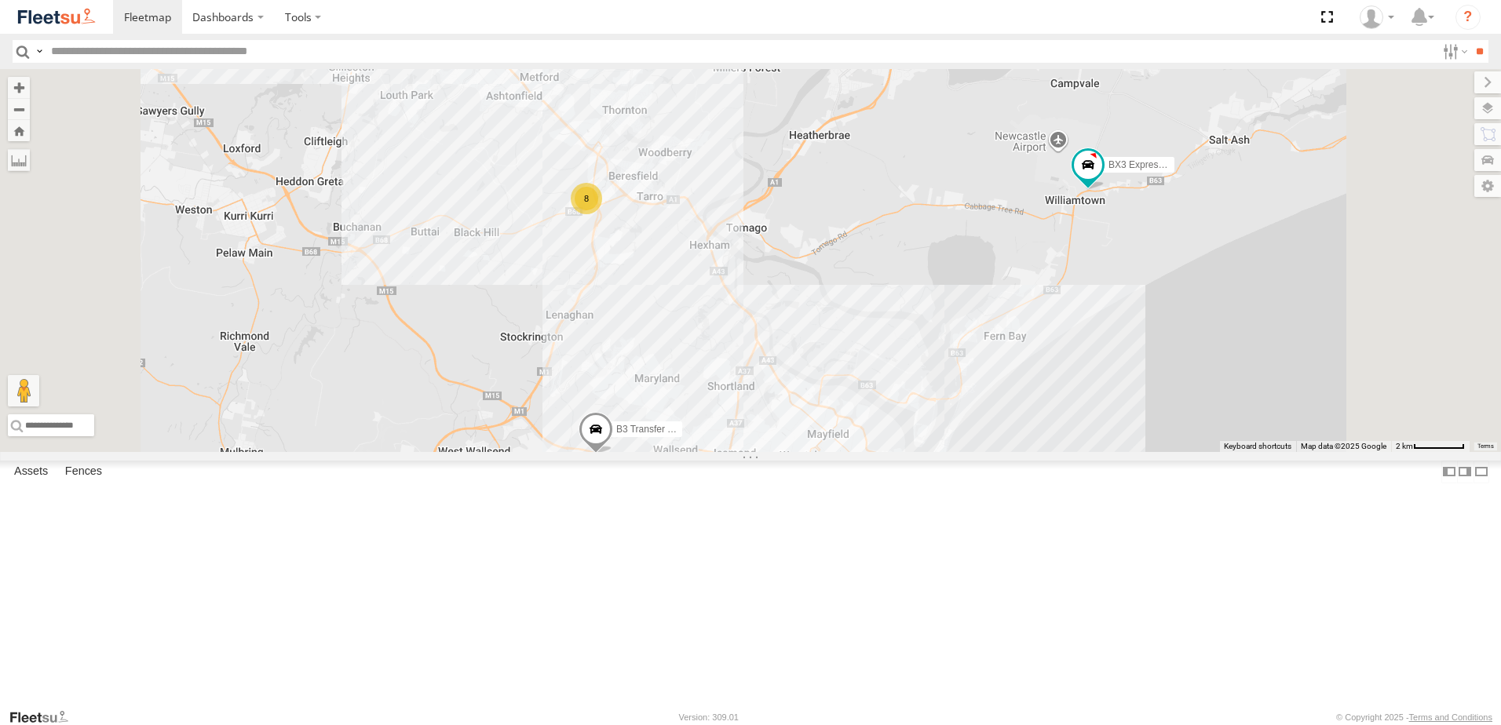
drag, startPoint x: 981, startPoint y: 451, endPoint x: 948, endPoint y: 360, distance: 96.1
click at [948, 362] on div "B1 Timber Truck BX3 Express Ute B3 Transfer Truck 8 7 10" at bounding box center [750, 260] width 1501 height 383
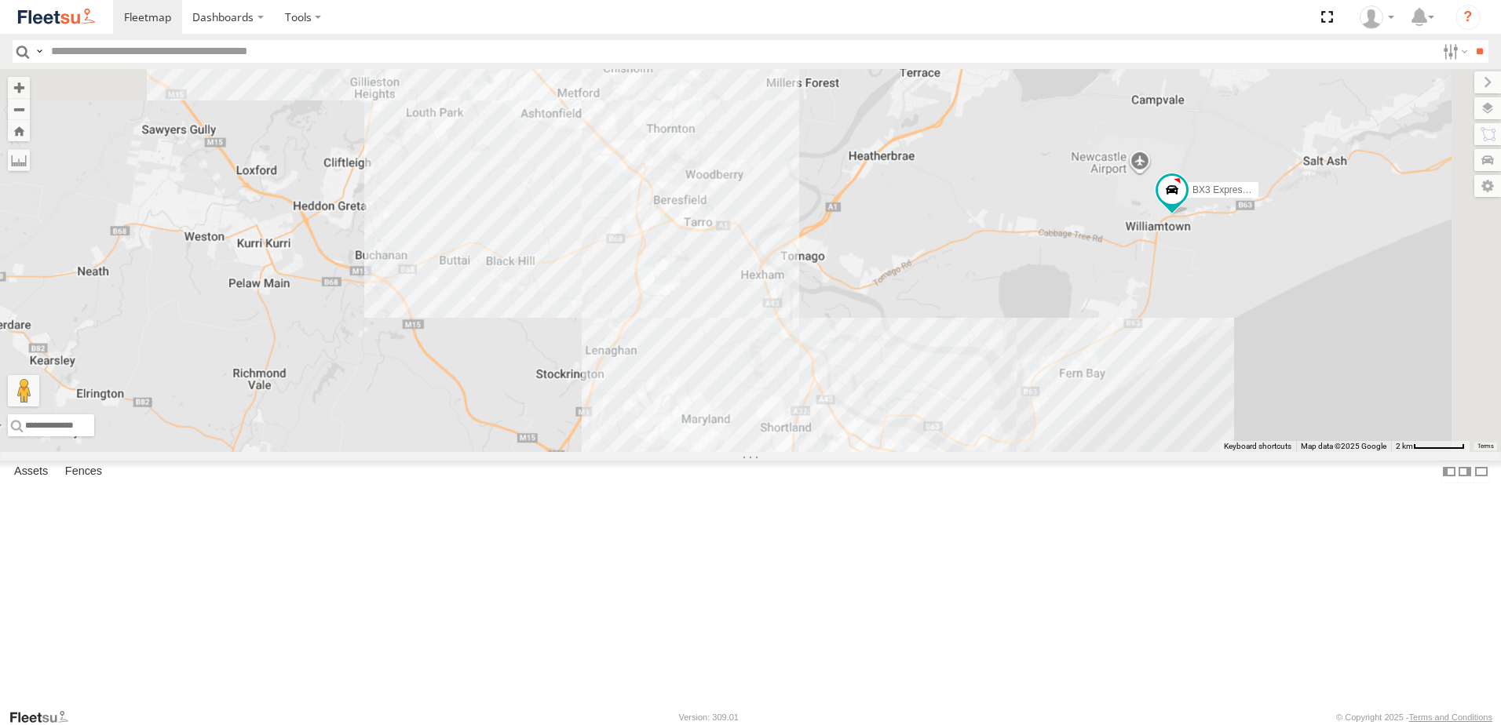
drag, startPoint x: 958, startPoint y: 516, endPoint x: 941, endPoint y: 579, distance: 65.1
click at [941, 452] on div "B1 Timber Truck BX3 Express Ute B3 Transfer Truck" at bounding box center [750, 260] width 1501 height 383
